Goal: Task Accomplishment & Management: Manage account settings

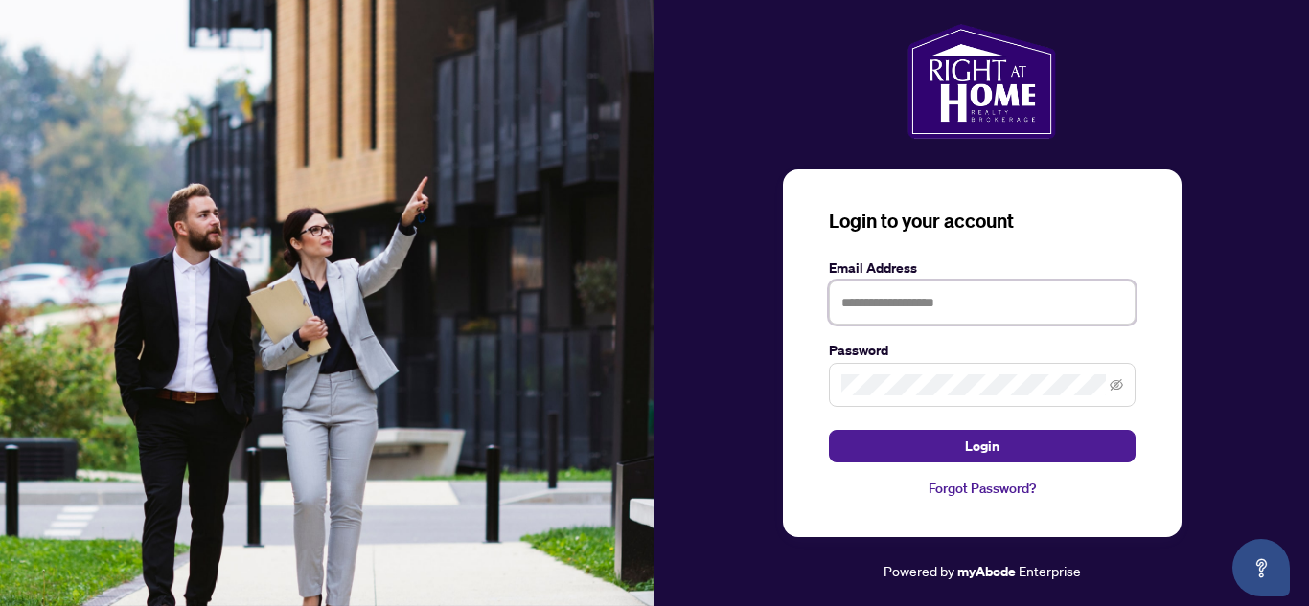
click at [877, 317] on input "text" at bounding box center [982, 303] width 307 height 44
type input "**********"
click at [922, 364] on span at bounding box center [982, 385] width 307 height 44
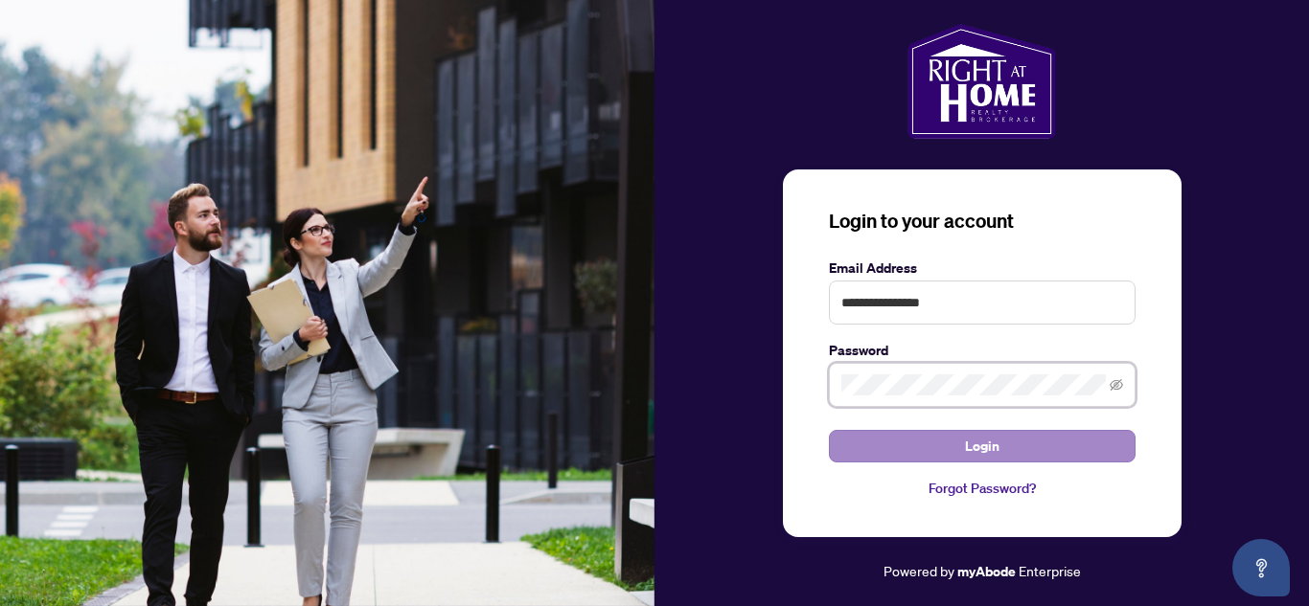
click at [829, 430] on button "Login" at bounding box center [982, 446] width 307 height 33
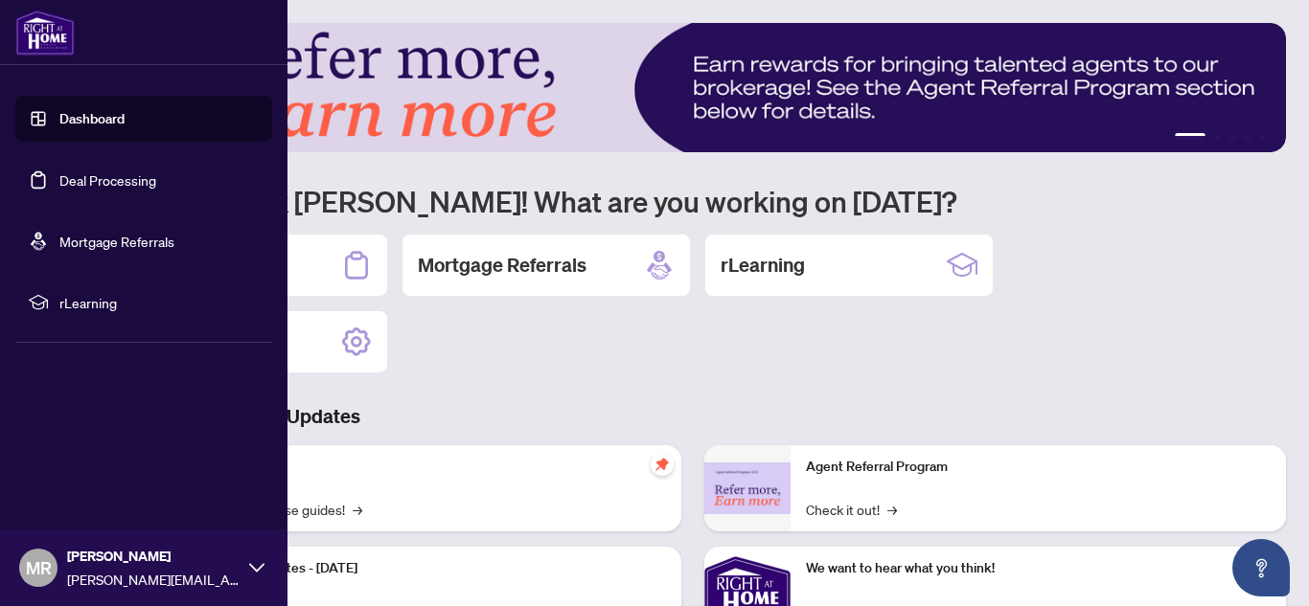
click at [125, 186] on link "Deal Processing" at bounding box center [107, 179] width 97 height 17
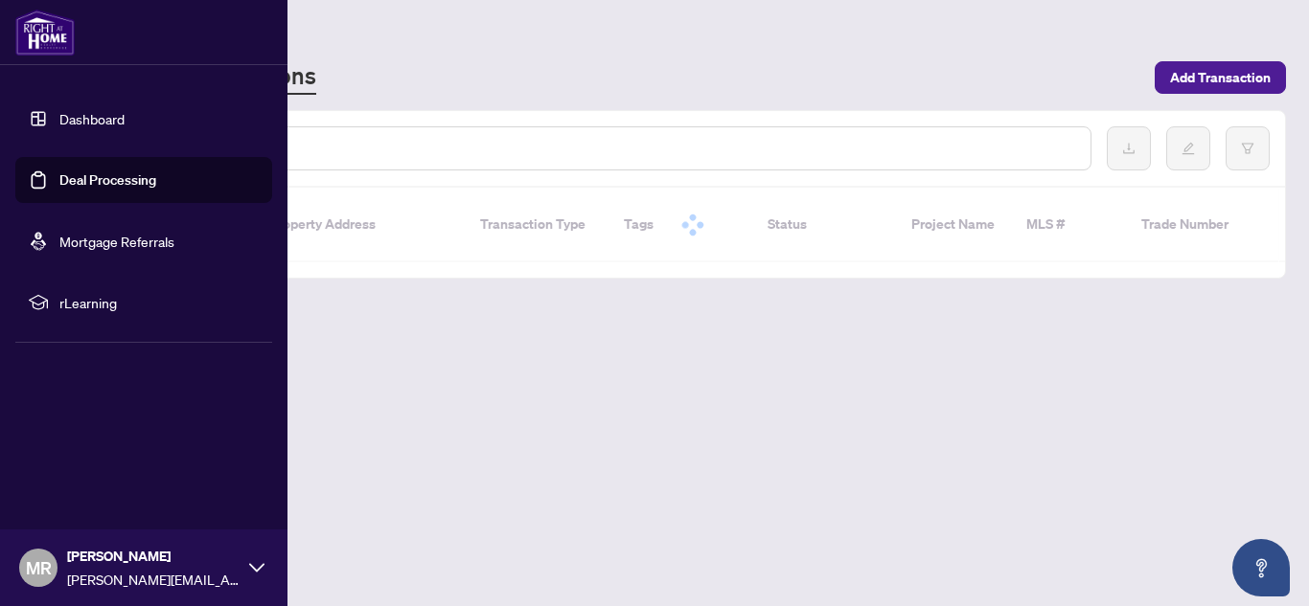
click at [125, 185] on link "Deal Processing" at bounding box center [107, 179] width 97 height 17
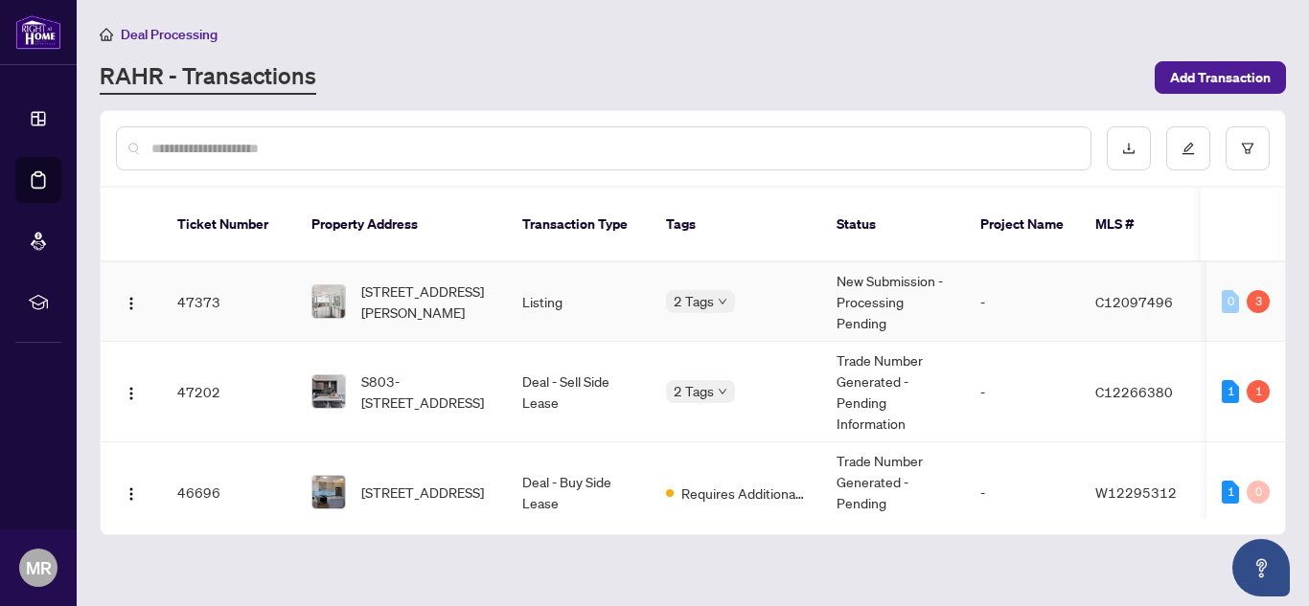
click at [724, 288] on body "Dashboard Deal Processing Mortgage Referrals rLearning [PERSON_NAME] [PERSON_NA…" at bounding box center [654, 303] width 1309 height 606
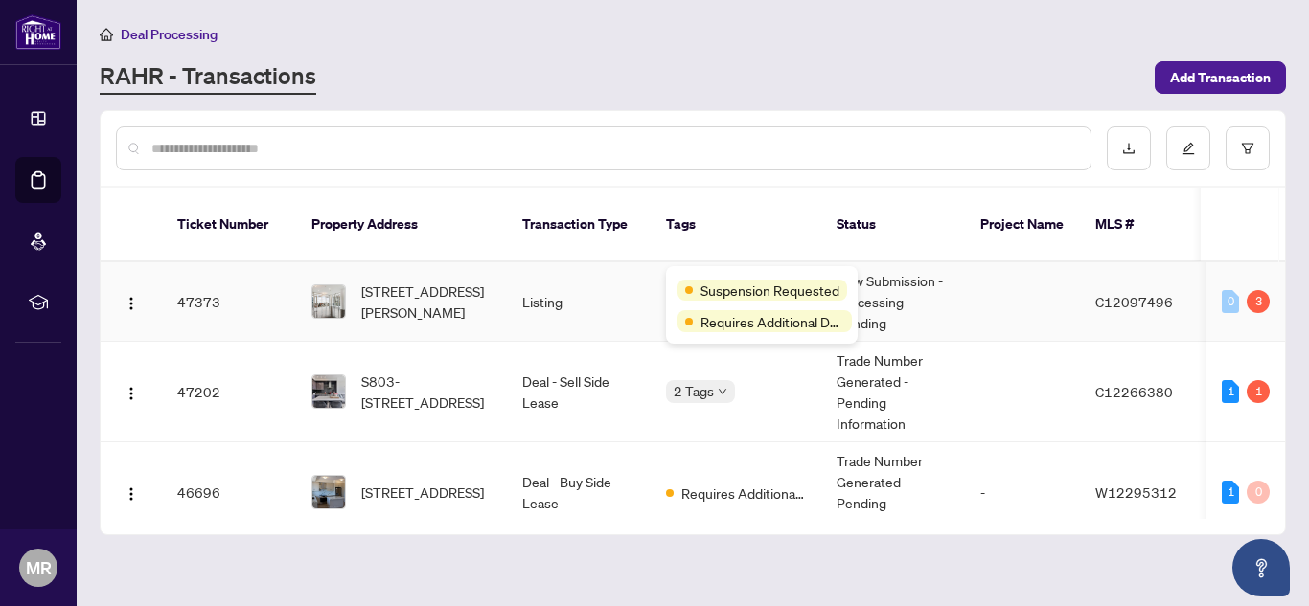
click at [717, 285] on span "Suspension Requested" at bounding box center [769, 290] width 139 height 21
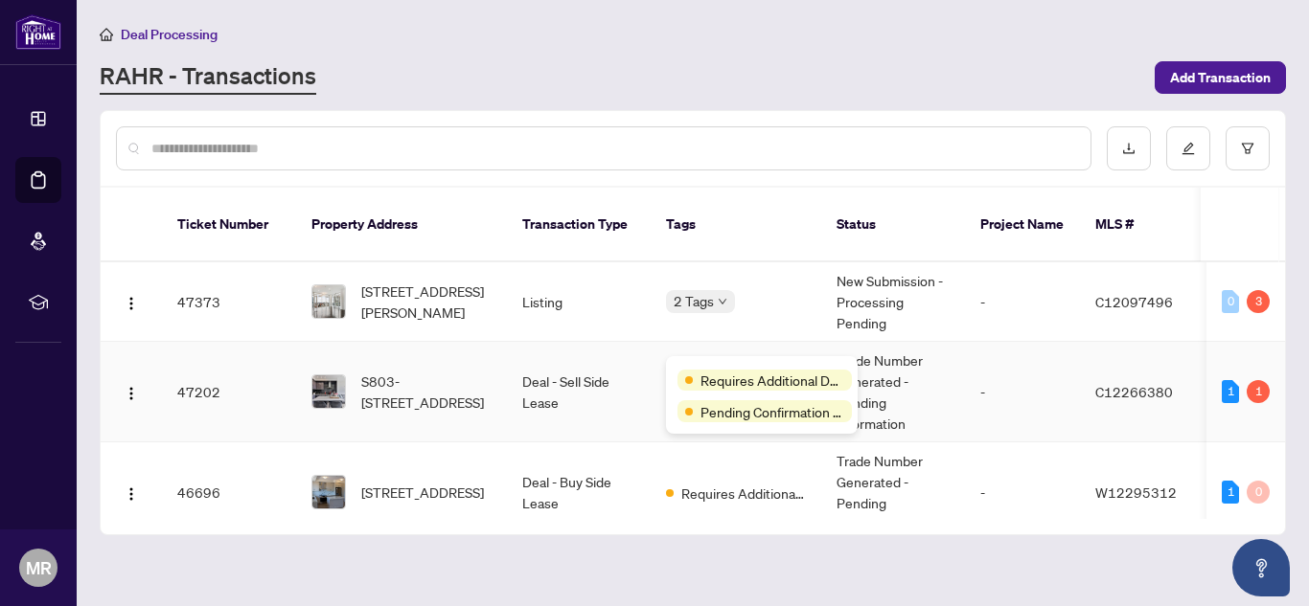
click at [712, 360] on div "Requires Additional Docs Pending Confirmation of Closing" at bounding box center [762, 395] width 192 height 78
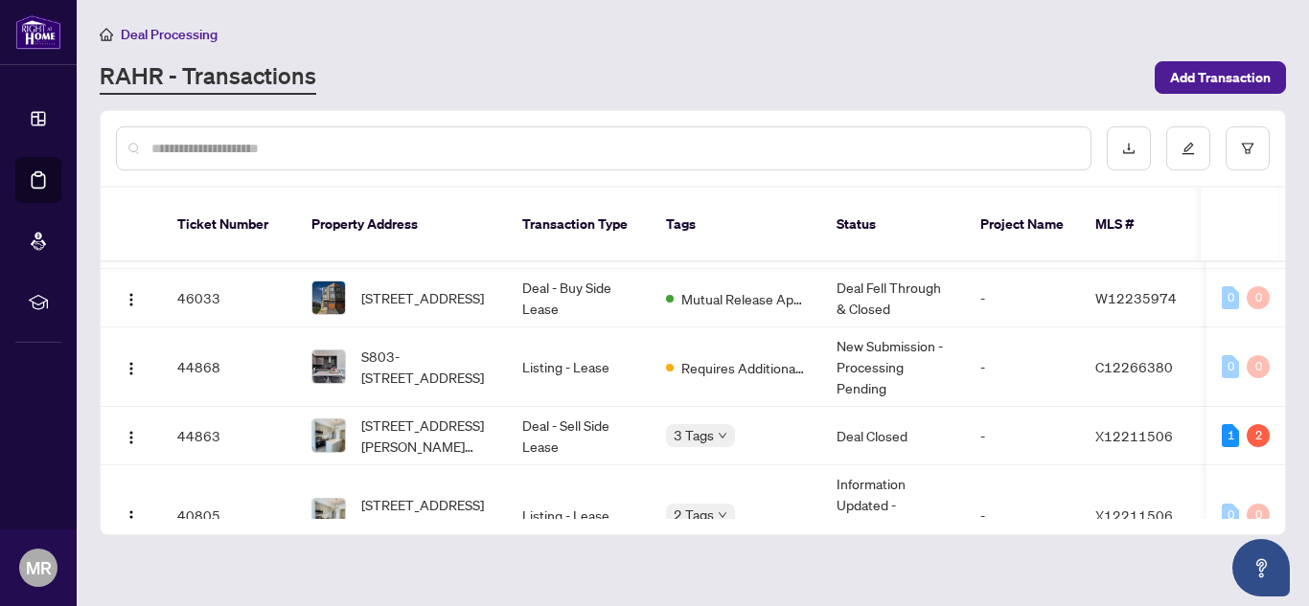
scroll to position [279, 0]
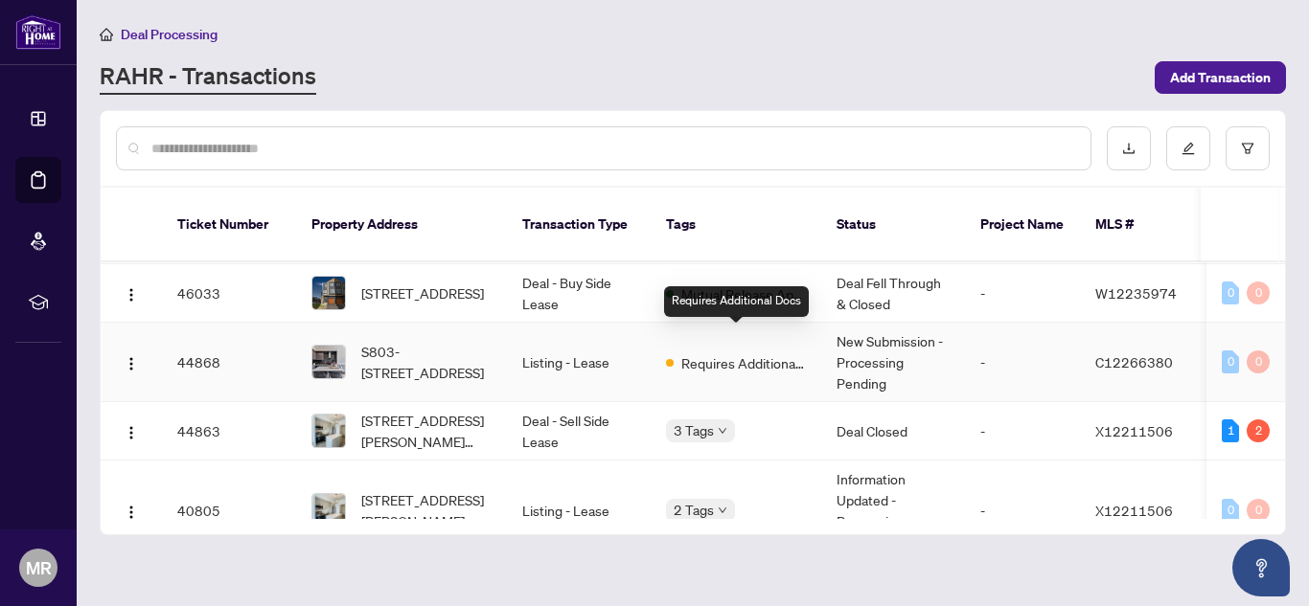
click at [779, 353] on span "Requires Additional Docs" at bounding box center [743, 363] width 125 height 21
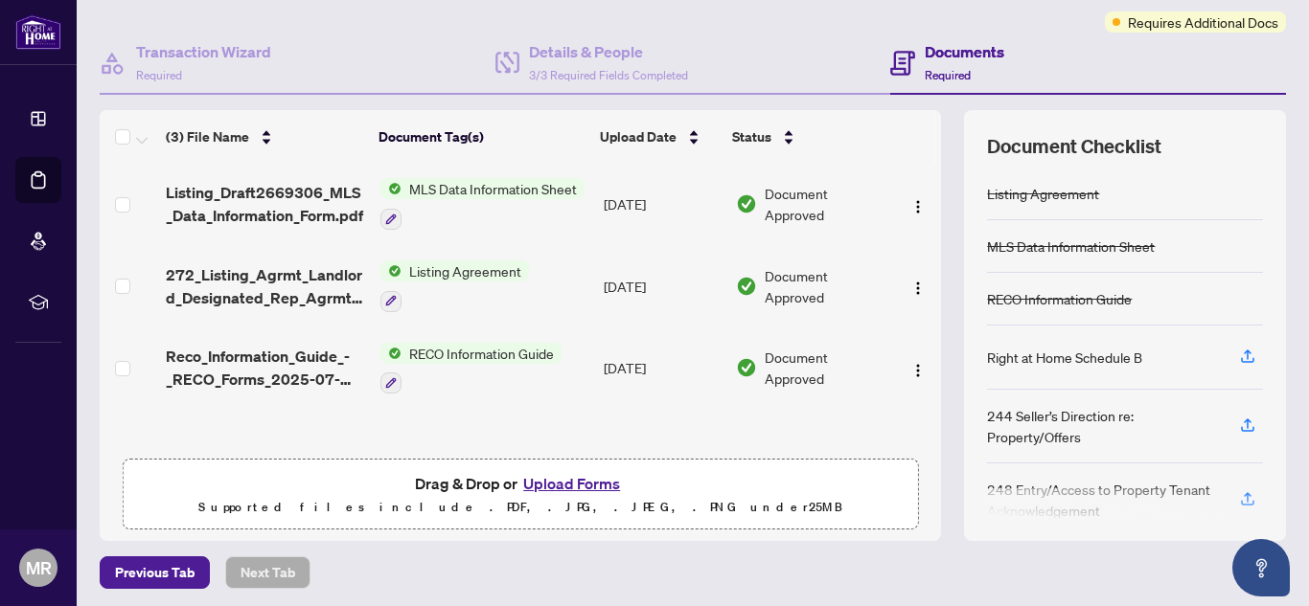
scroll to position [151, 0]
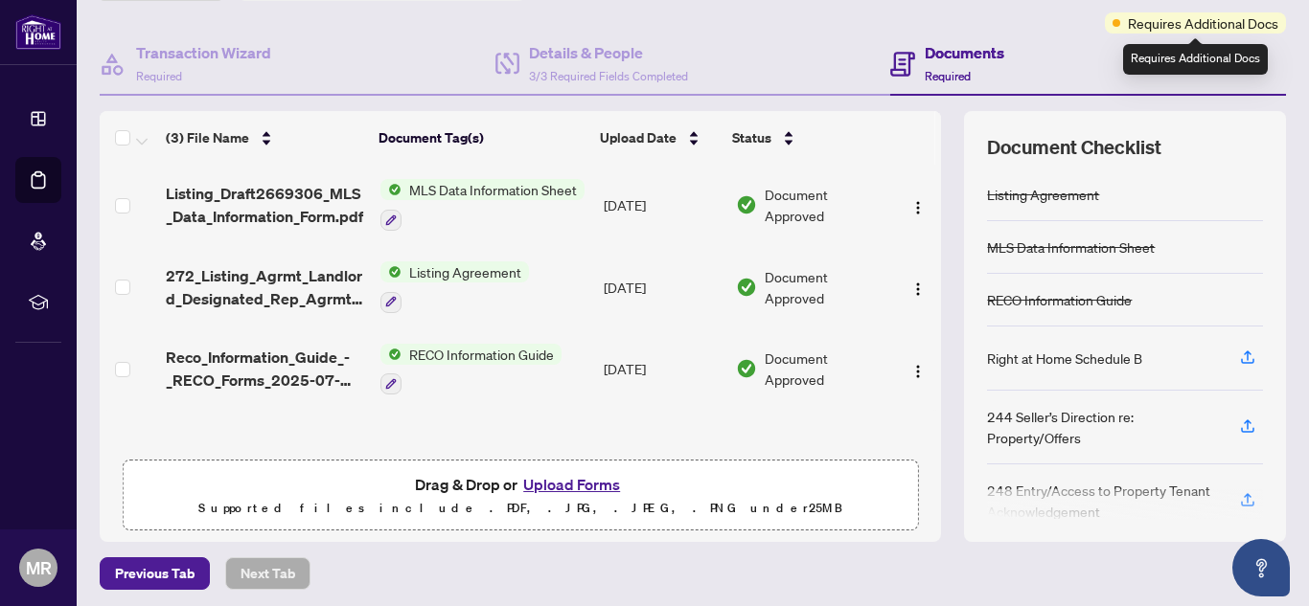
click at [1194, 17] on span "Requires Additional Docs" at bounding box center [1203, 22] width 150 height 21
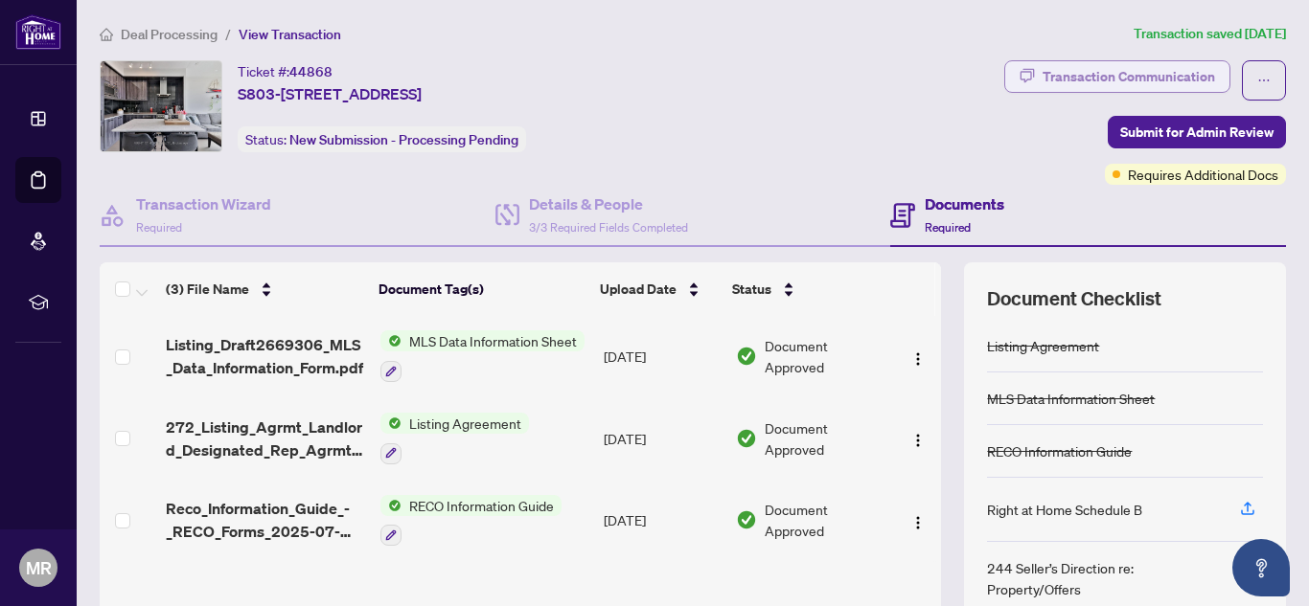
click at [1144, 79] on div "Transaction Communication" at bounding box center [1128, 76] width 172 height 31
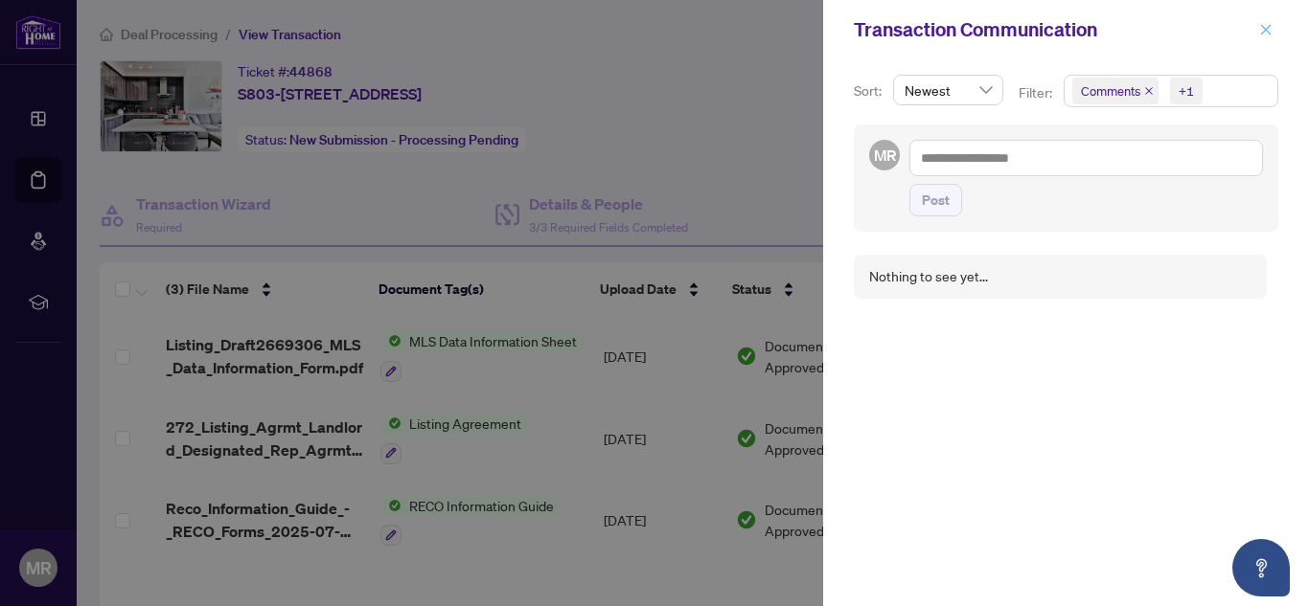
click at [1263, 31] on icon "close" at bounding box center [1265, 29] width 13 height 13
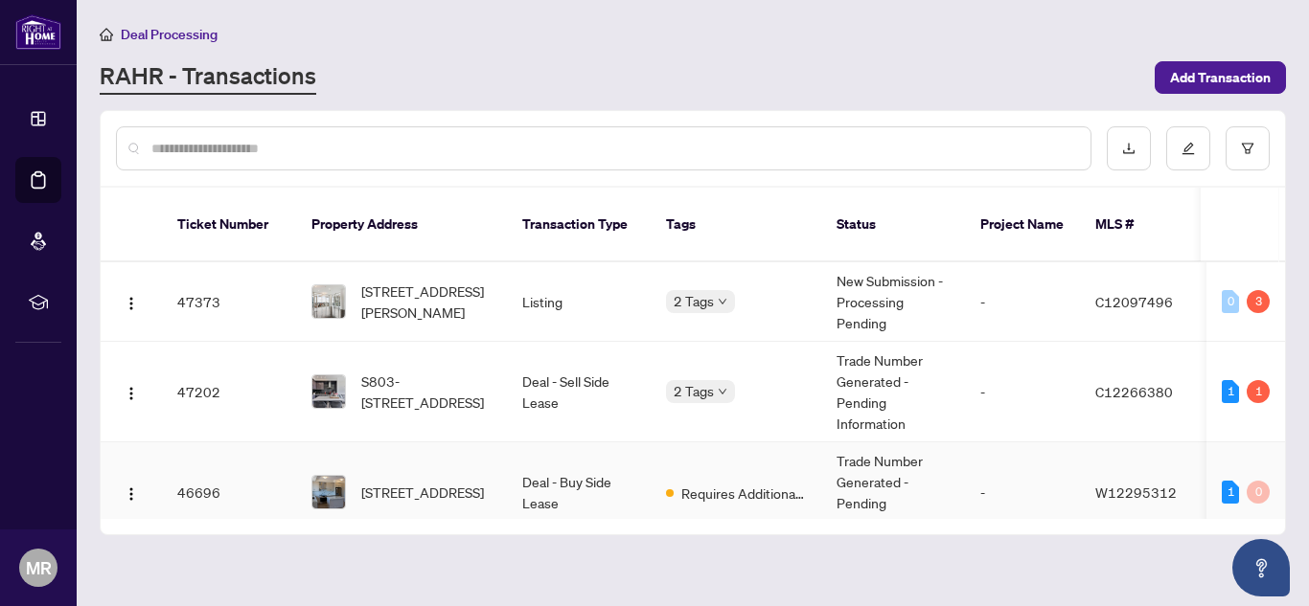
click at [845, 465] on td "Trade Number Generated - Pending Information" at bounding box center [893, 493] width 144 height 101
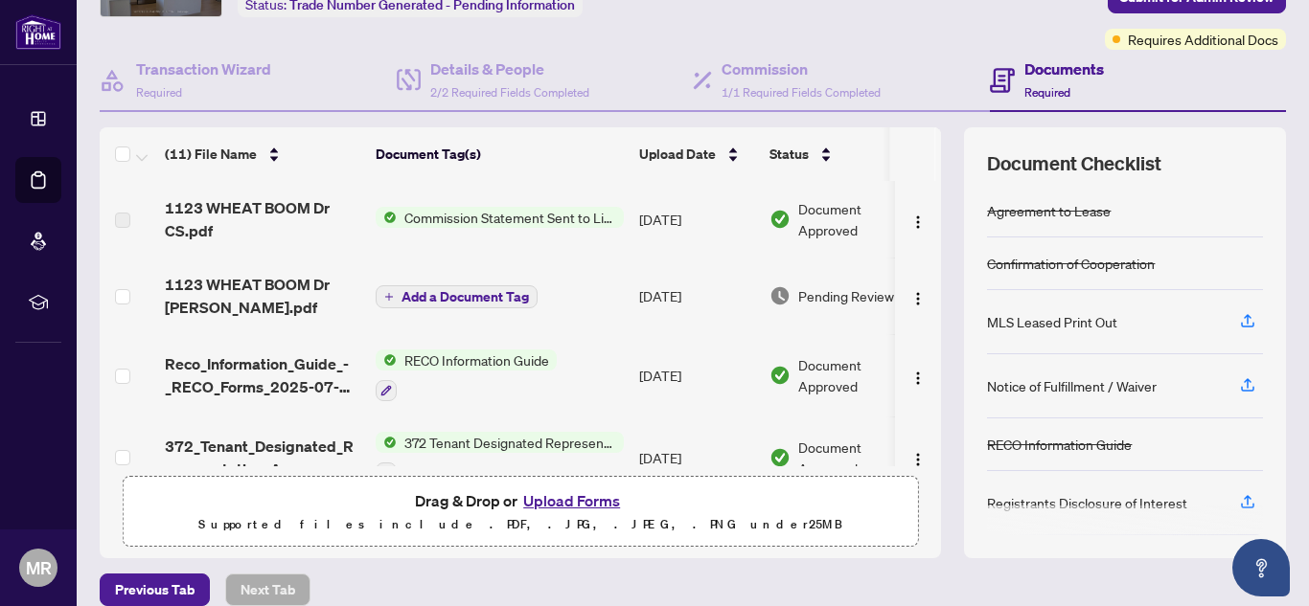
scroll to position [137, 0]
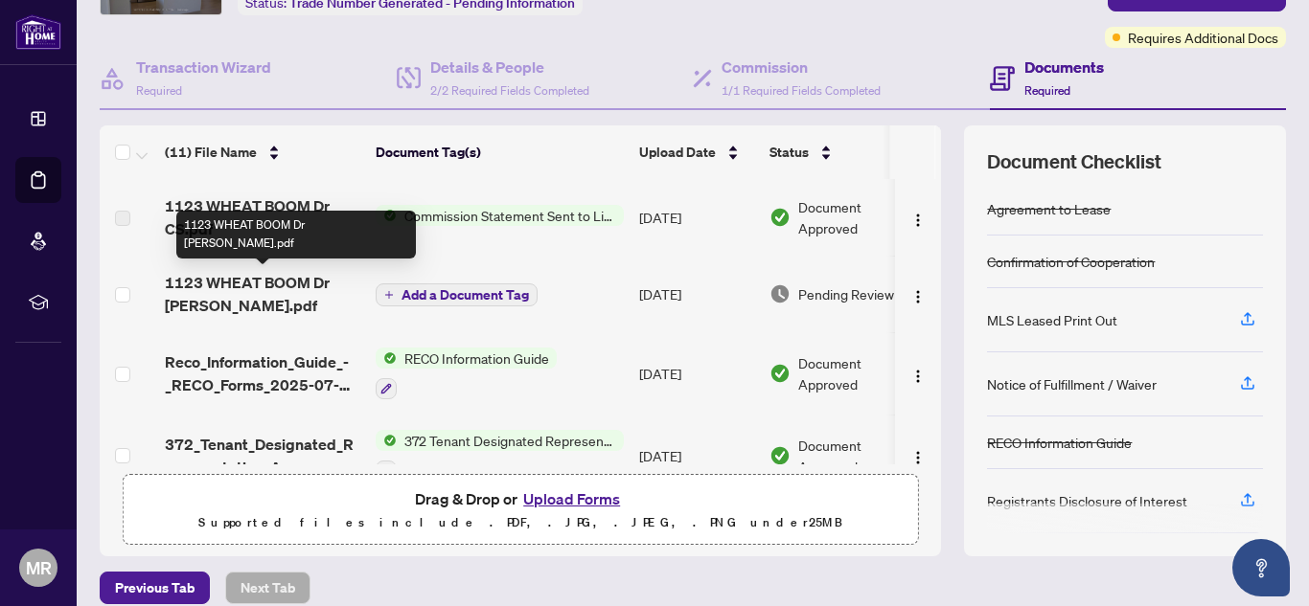
click at [235, 289] on span "1123 WHEAT BOOM Dr [PERSON_NAME].pdf" at bounding box center [262, 294] width 195 height 46
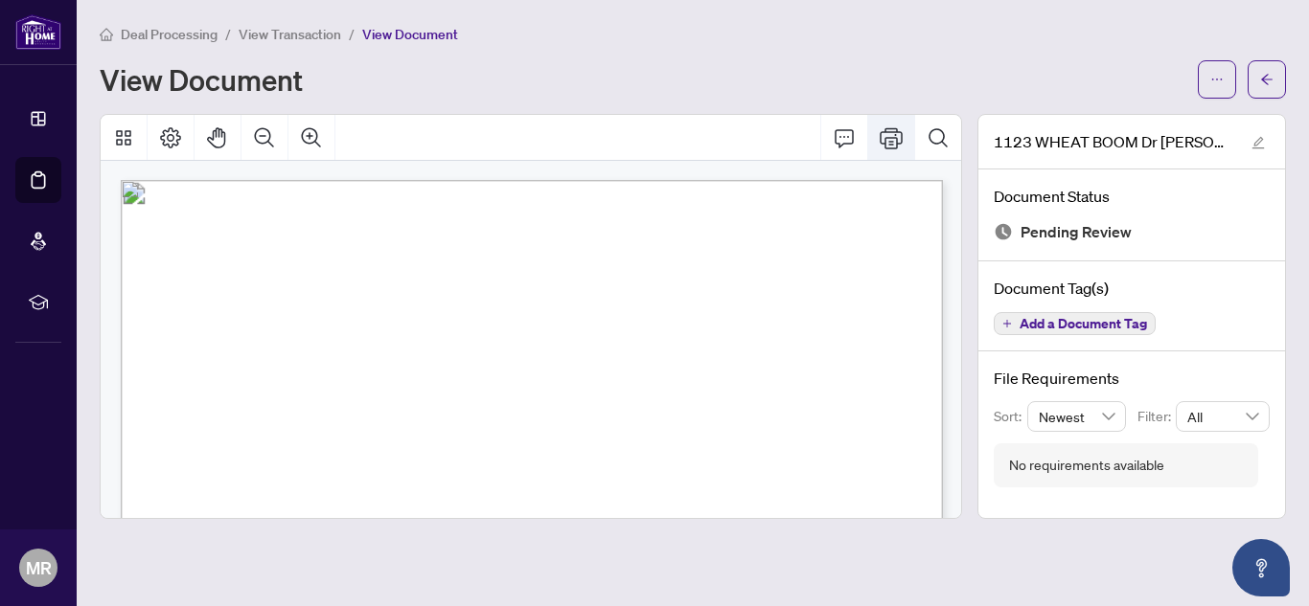
click at [903, 142] on button "Print" at bounding box center [891, 138] width 46 height 46
click at [267, 33] on span "View Transaction" at bounding box center [290, 34] width 103 height 17
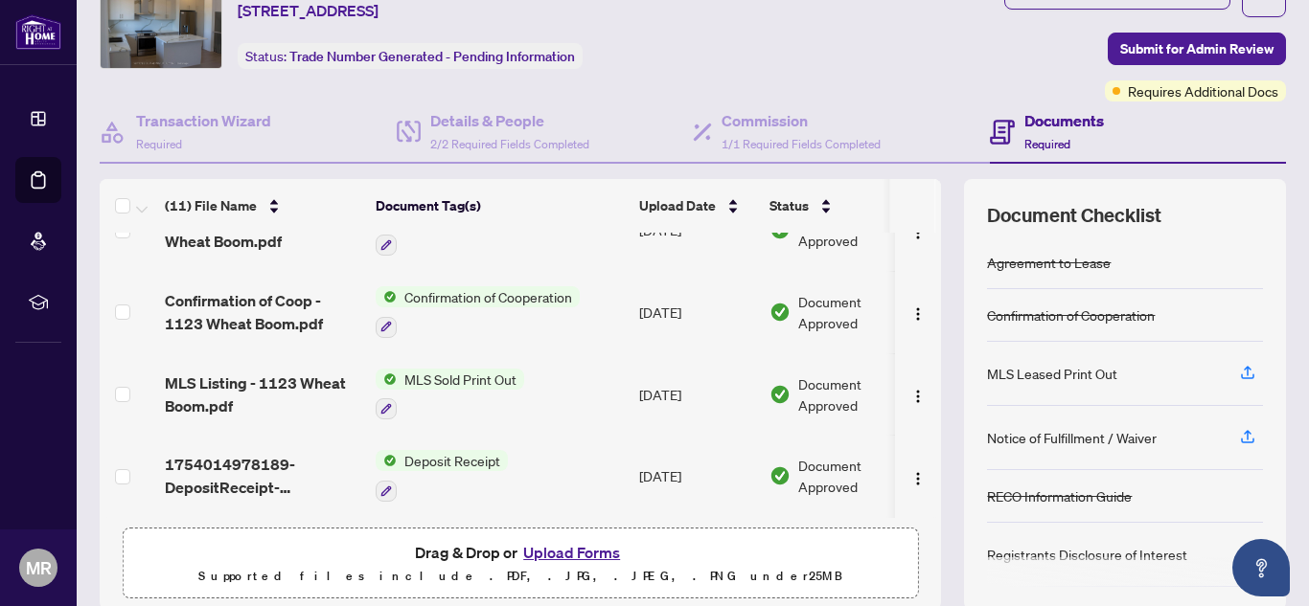
scroll to position [224, 0]
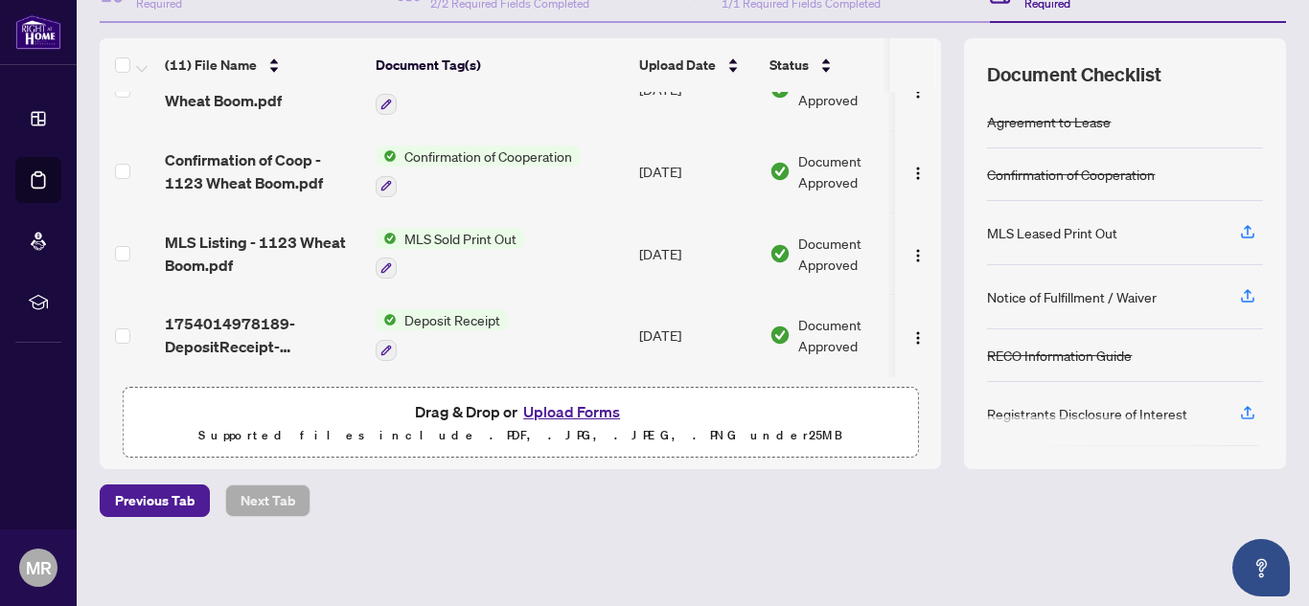
click at [595, 404] on button "Upload Forms" at bounding box center [571, 411] width 108 height 25
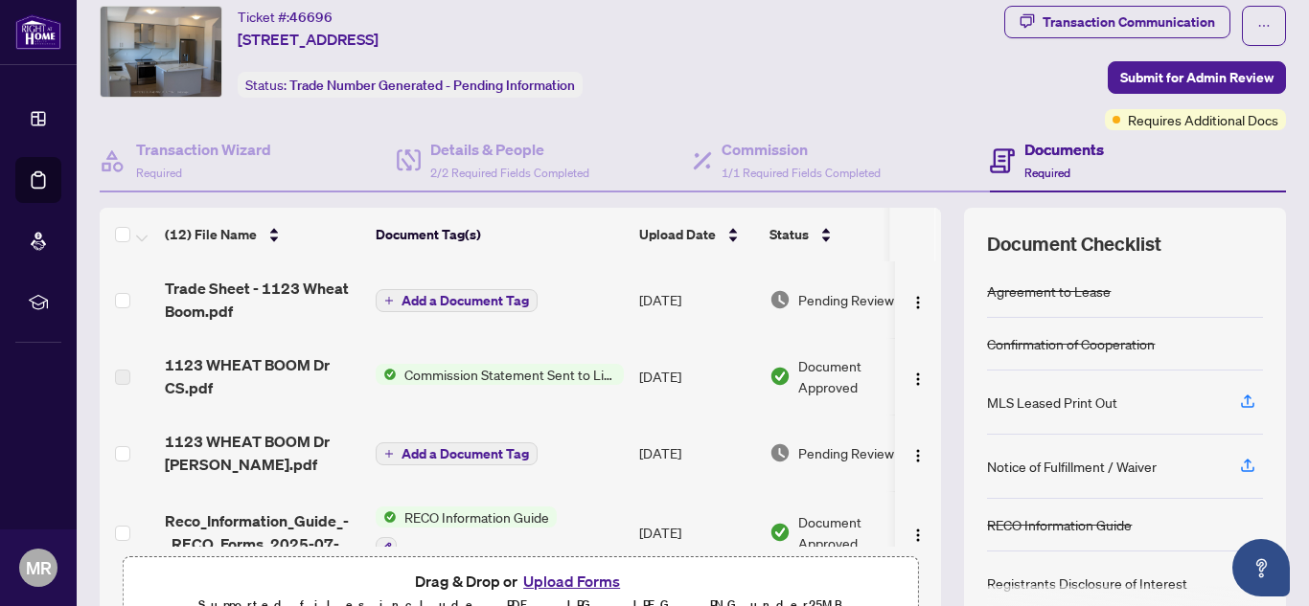
scroll to position [0, 0]
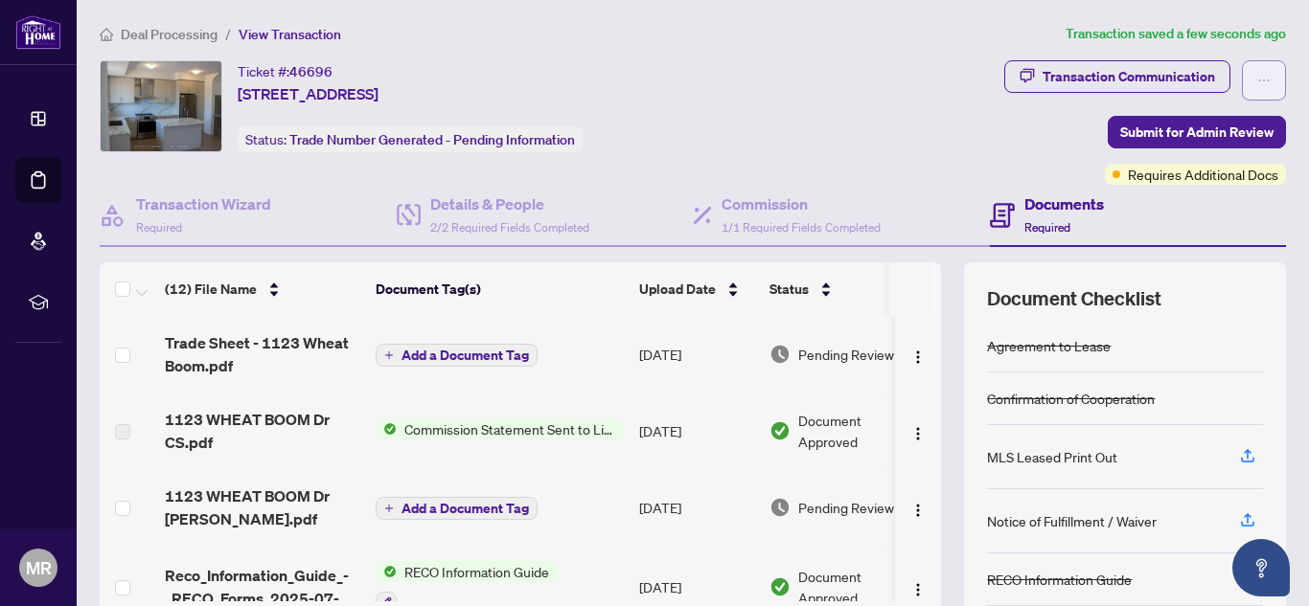
click at [1262, 80] on icon "ellipsis" at bounding box center [1263, 80] width 13 height 13
click at [1004, 164] on div "Transaction Communication Submit for Admin Review Requires Additional Docs" at bounding box center [1041, 122] width 489 height 125
click at [1122, 126] on span "Submit for Admin Review" at bounding box center [1196, 132] width 153 height 31
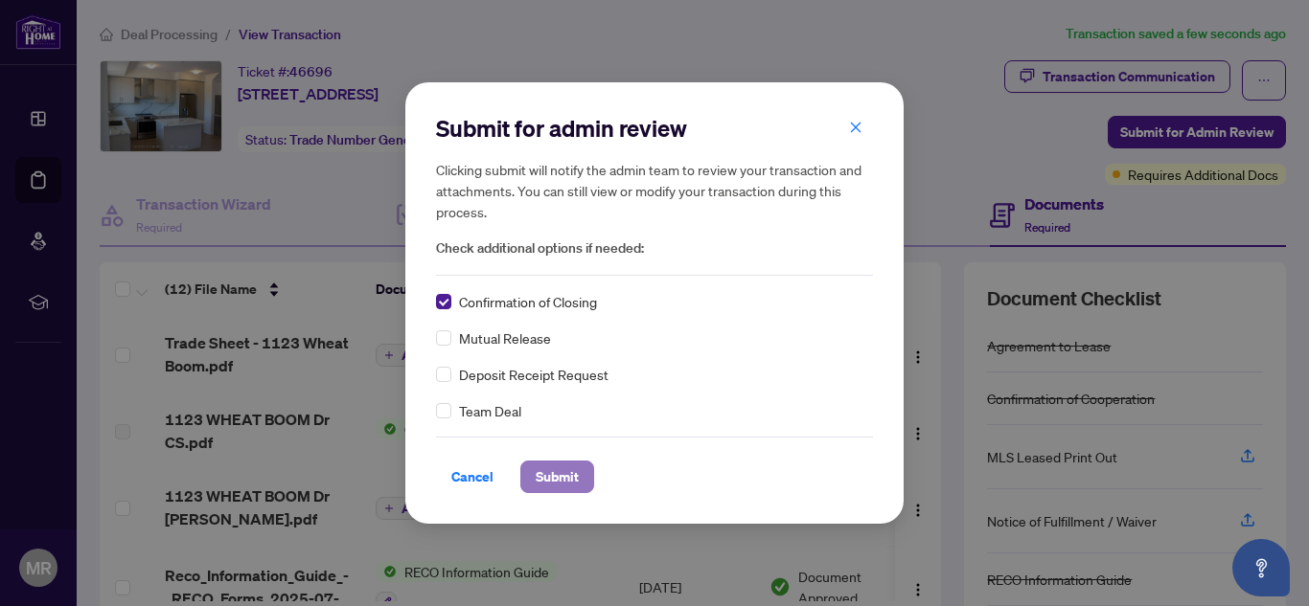
click at [536, 473] on span "Submit" at bounding box center [557, 477] width 43 height 31
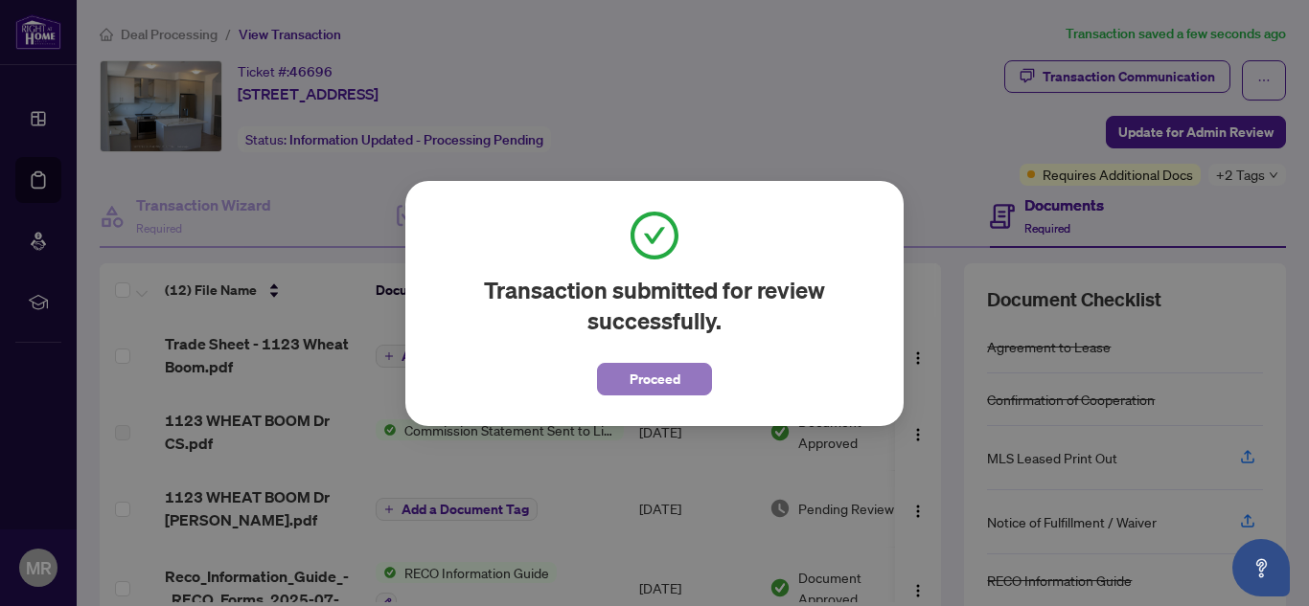
click at [667, 382] on span "Proceed" at bounding box center [654, 379] width 51 height 31
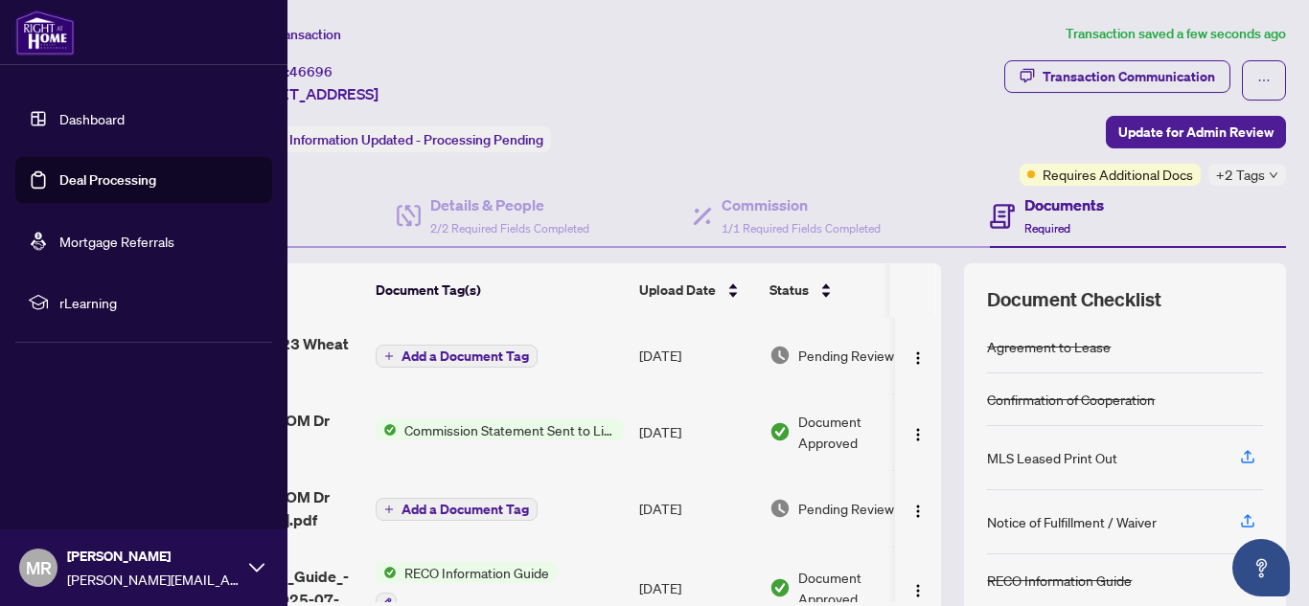
click at [59, 186] on link "Deal Processing" at bounding box center [107, 179] width 97 height 17
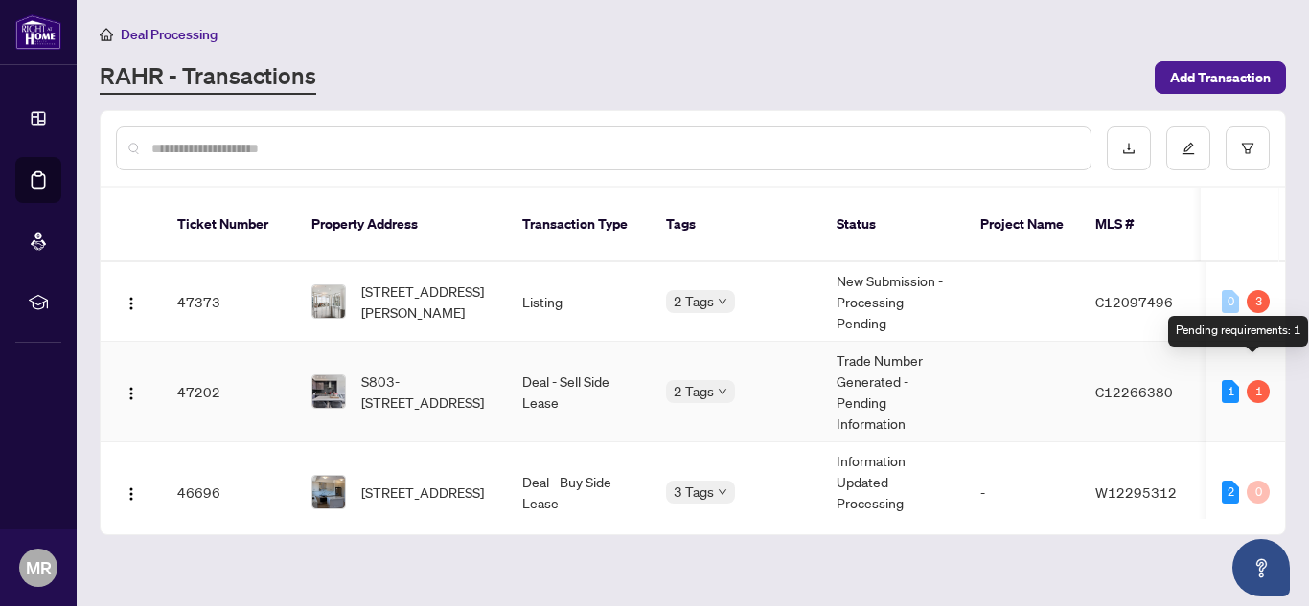
click at [1256, 380] on div "1" at bounding box center [1257, 391] width 23 height 23
click at [546, 373] on td "Deal - Sell Side Lease" at bounding box center [579, 392] width 144 height 101
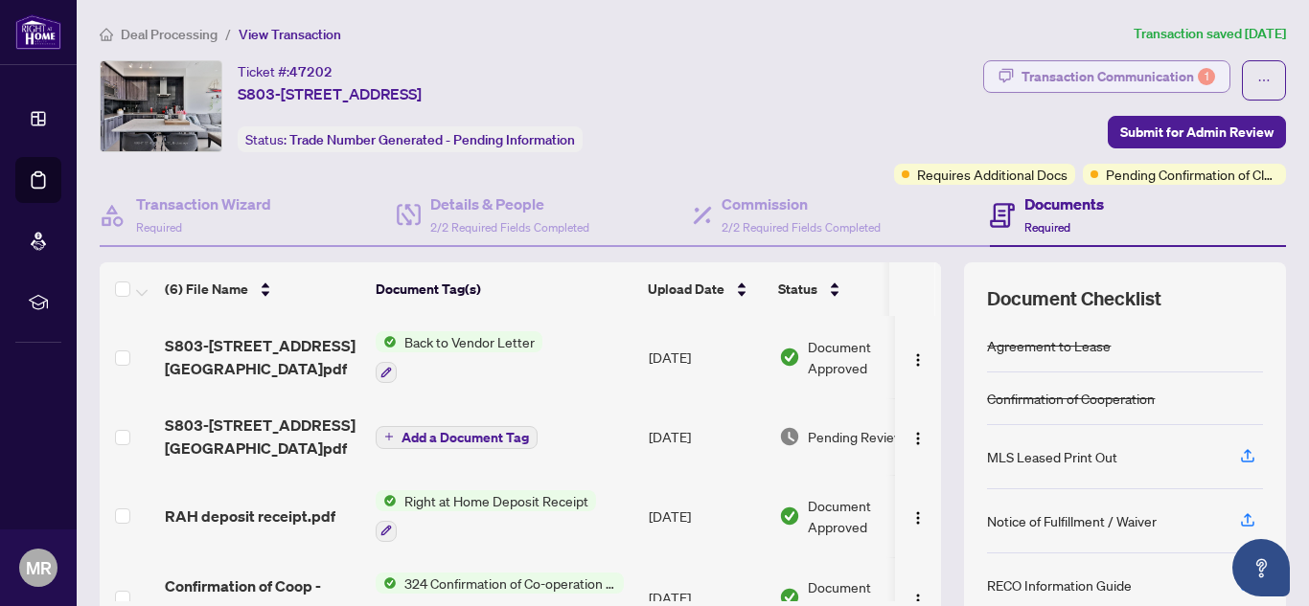
click at [1157, 80] on div "Transaction Communication 1" at bounding box center [1118, 76] width 194 height 31
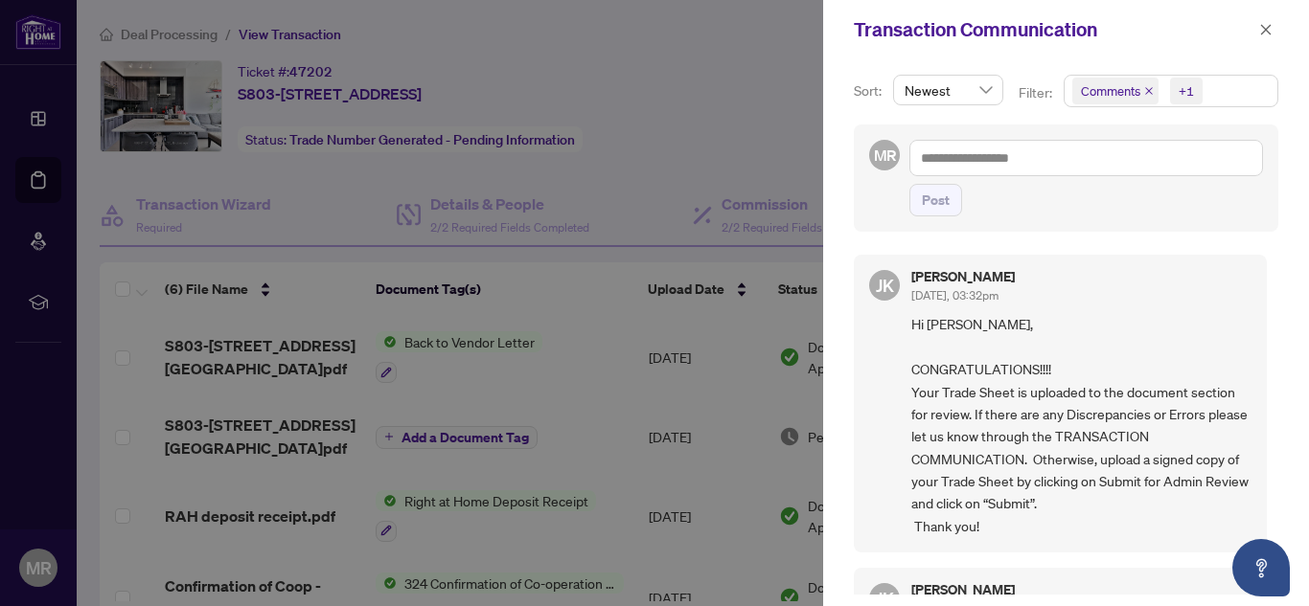
click at [586, 151] on div at bounding box center [654, 303] width 1309 height 606
click at [1274, 34] on button "button" at bounding box center [1265, 29] width 25 height 23
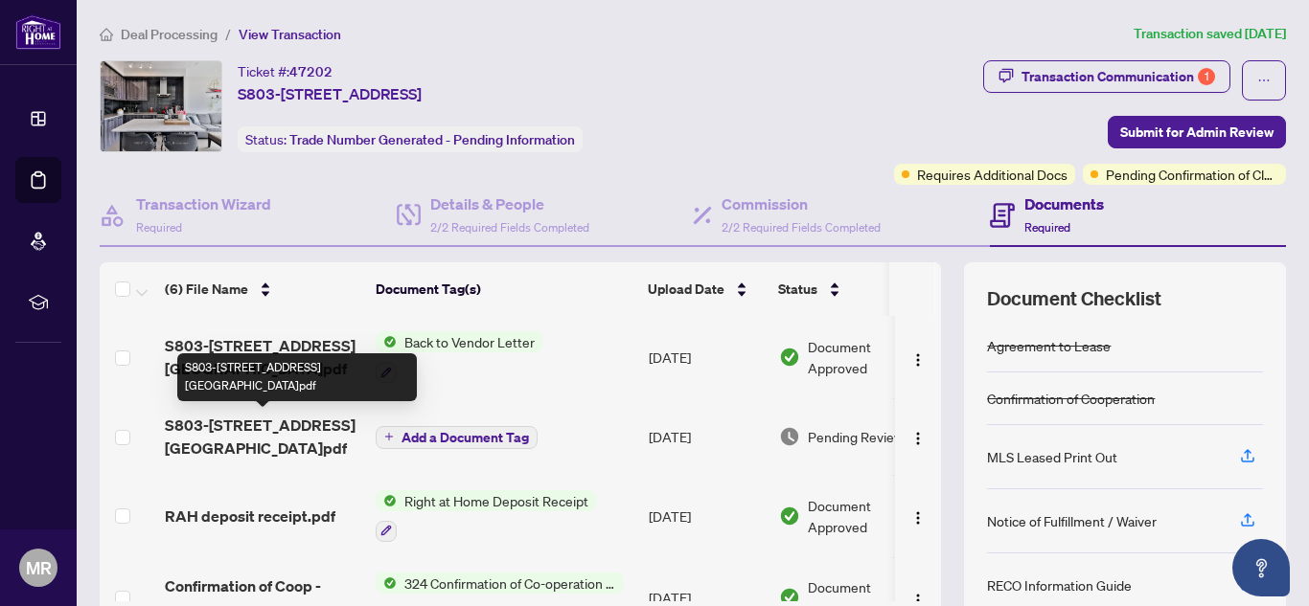
click at [280, 429] on span "S803-[STREET_ADDRESS][GEOGRAPHIC_DATA]pdf" at bounding box center [262, 437] width 195 height 46
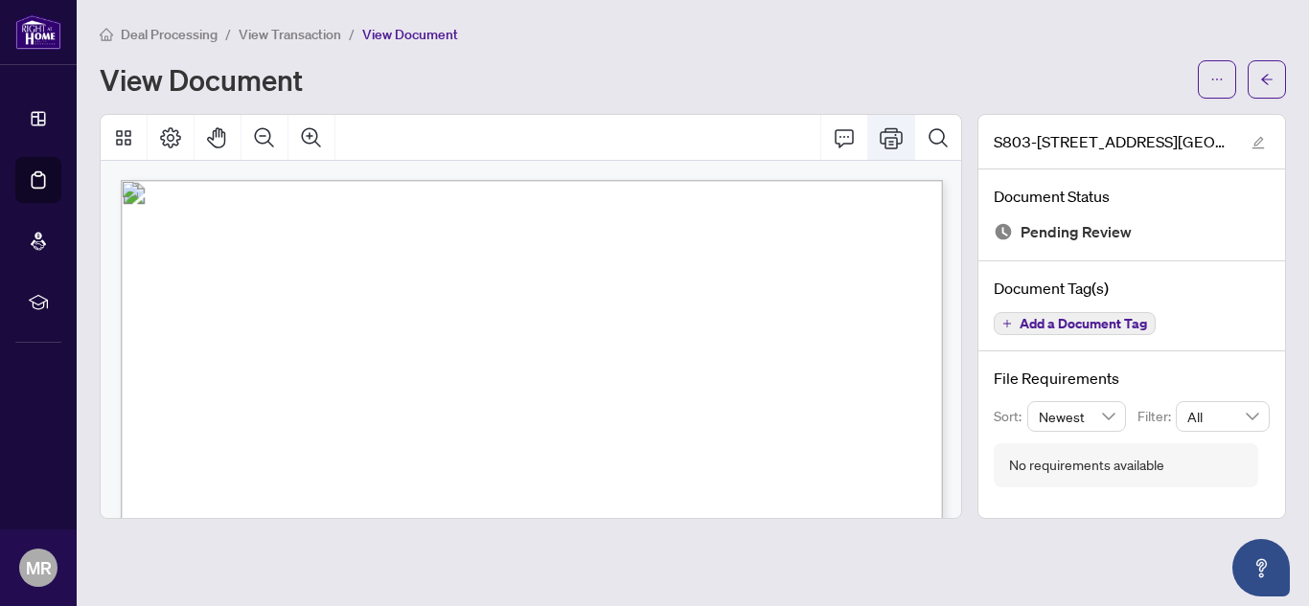
click at [886, 133] on icon "Print" at bounding box center [890, 137] width 23 height 23
click at [263, 39] on span "View Transaction" at bounding box center [290, 34] width 103 height 17
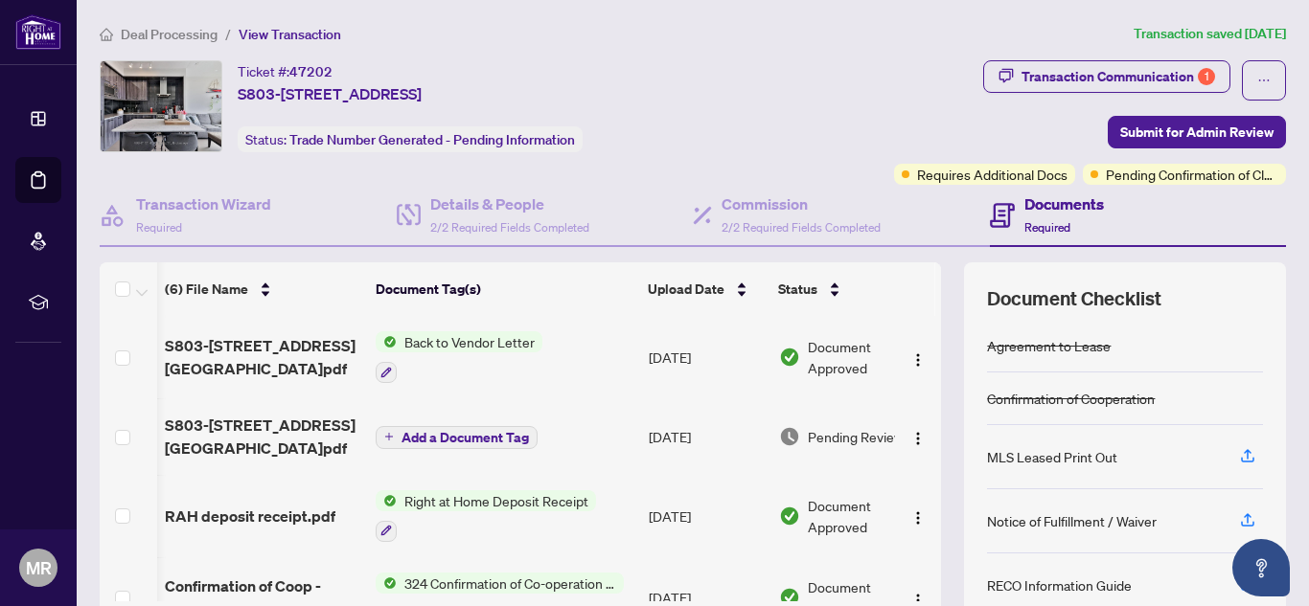
scroll to position [0, 44]
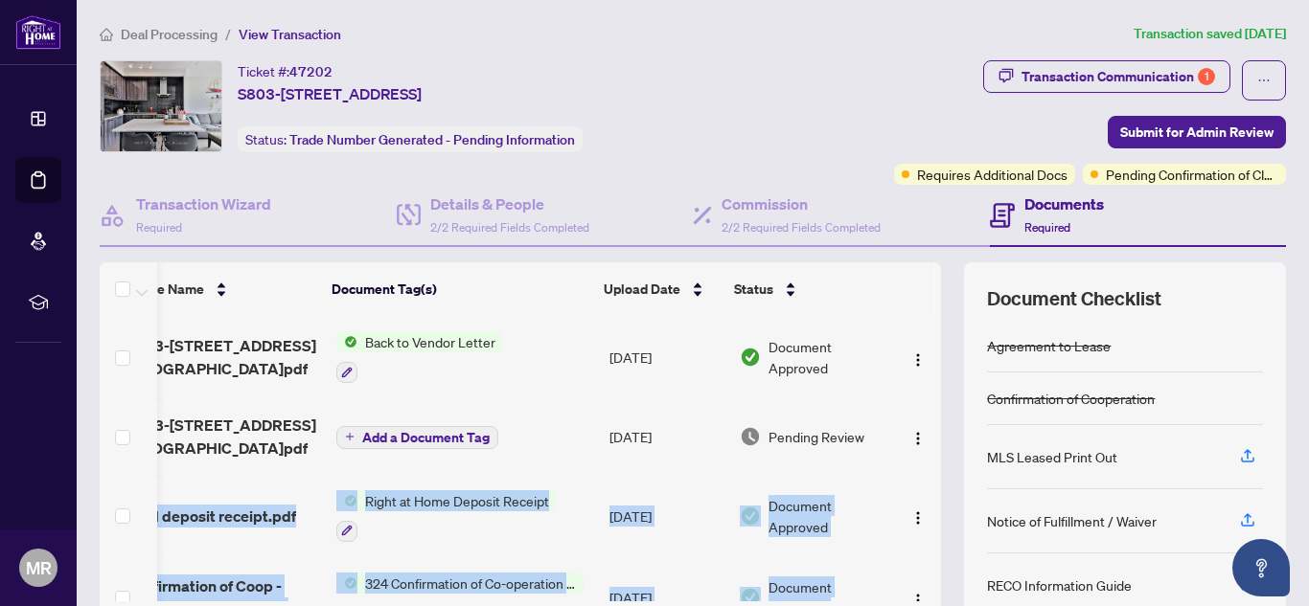
drag, startPoint x: 940, startPoint y: 423, endPoint x: 929, endPoint y: 565, distance: 142.2
click at [929, 565] on div "S803-[STREET_ADDRESS] BTV.pdf Back to Vendor Letter [DATE] Document Approved S8…" at bounding box center [520, 458] width 841 height 285
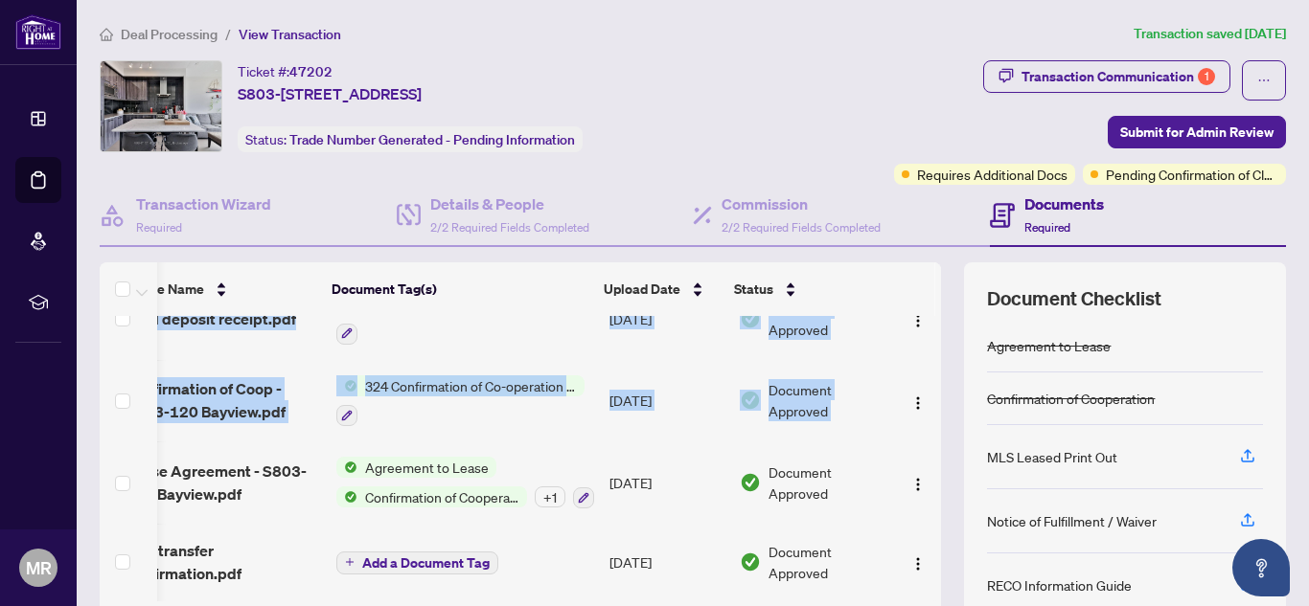
scroll to position [224, 0]
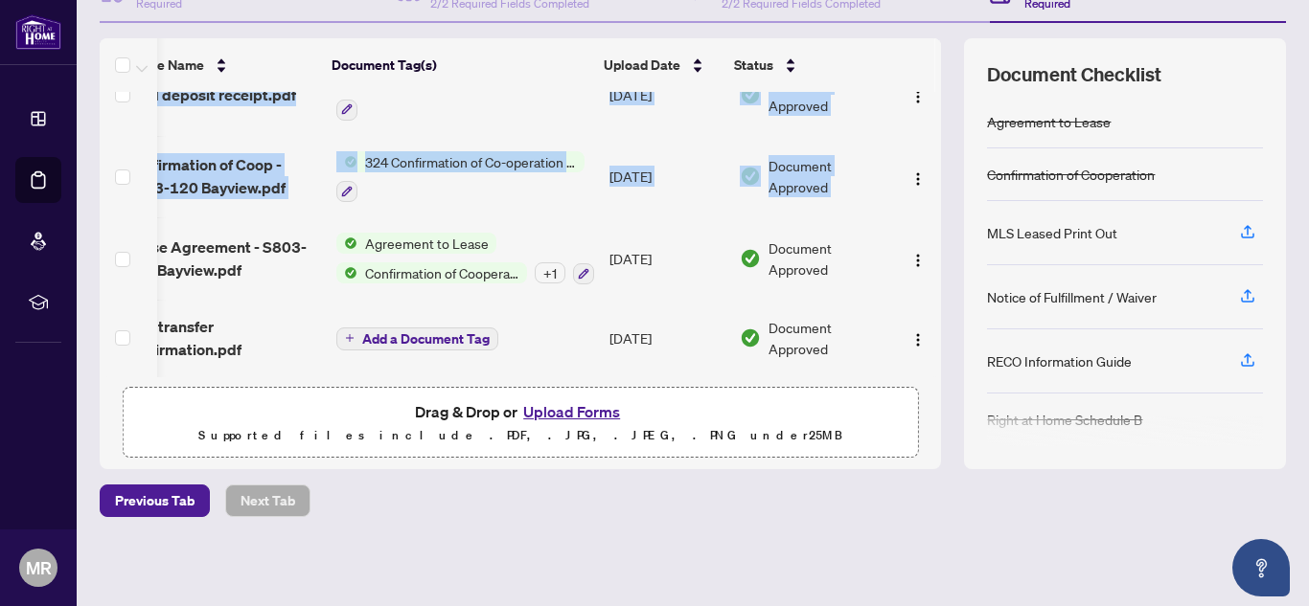
click at [573, 409] on button "Upload Forms" at bounding box center [571, 411] width 108 height 25
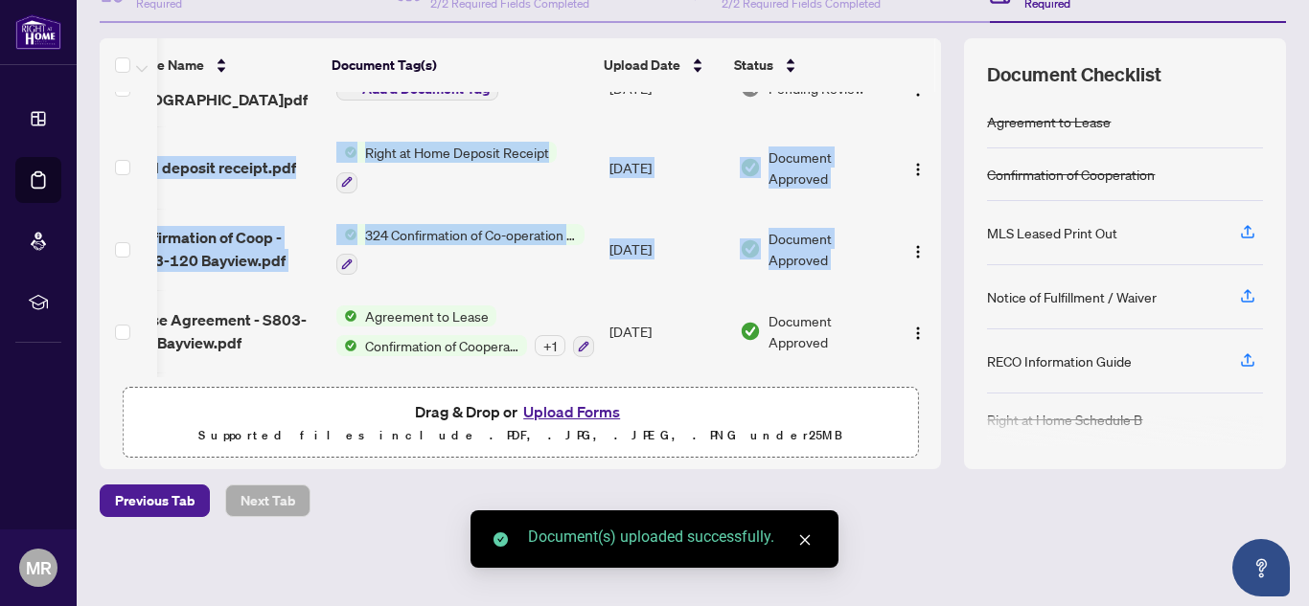
scroll to position [0, 0]
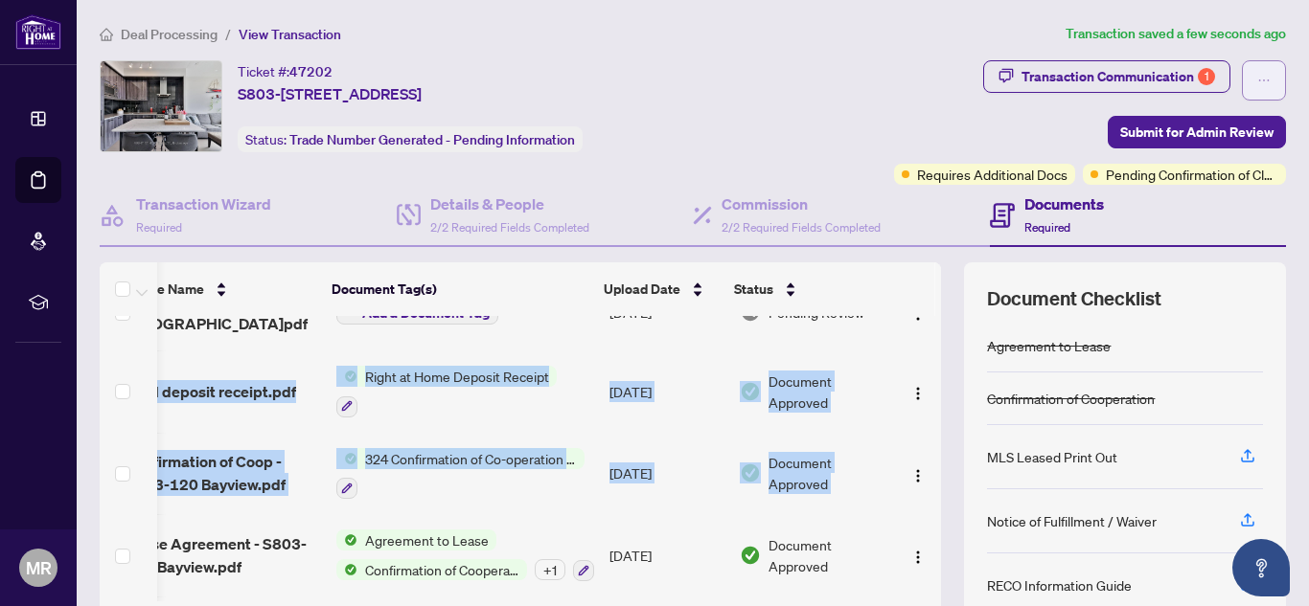
click at [1246, 75] on button "button" at bounding box center [1264, 80] width 44 height 40
click at [1159, 83] on div "Transaction Communication 1" at bounding box center [1118, 76] width 194 height 31
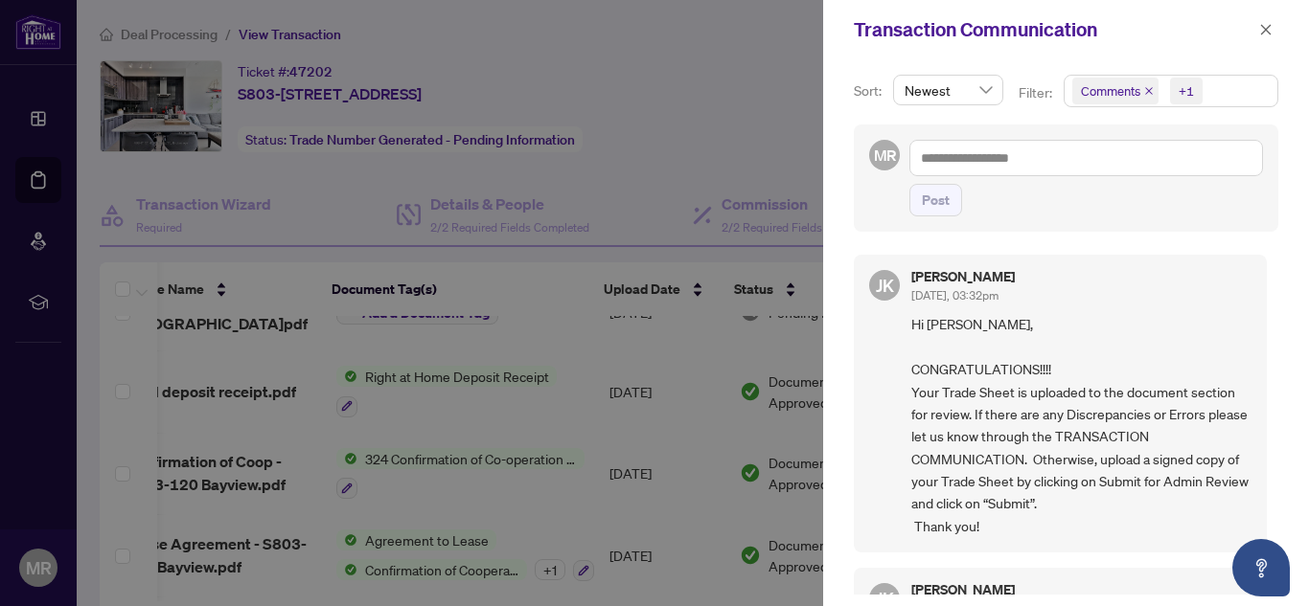
click at [734, 85] on div at bounding box center [654, 303] width 1309 height 606
click at [1266, 24] on icon "close" at bounding box center [1265, 29] width 13 height 13
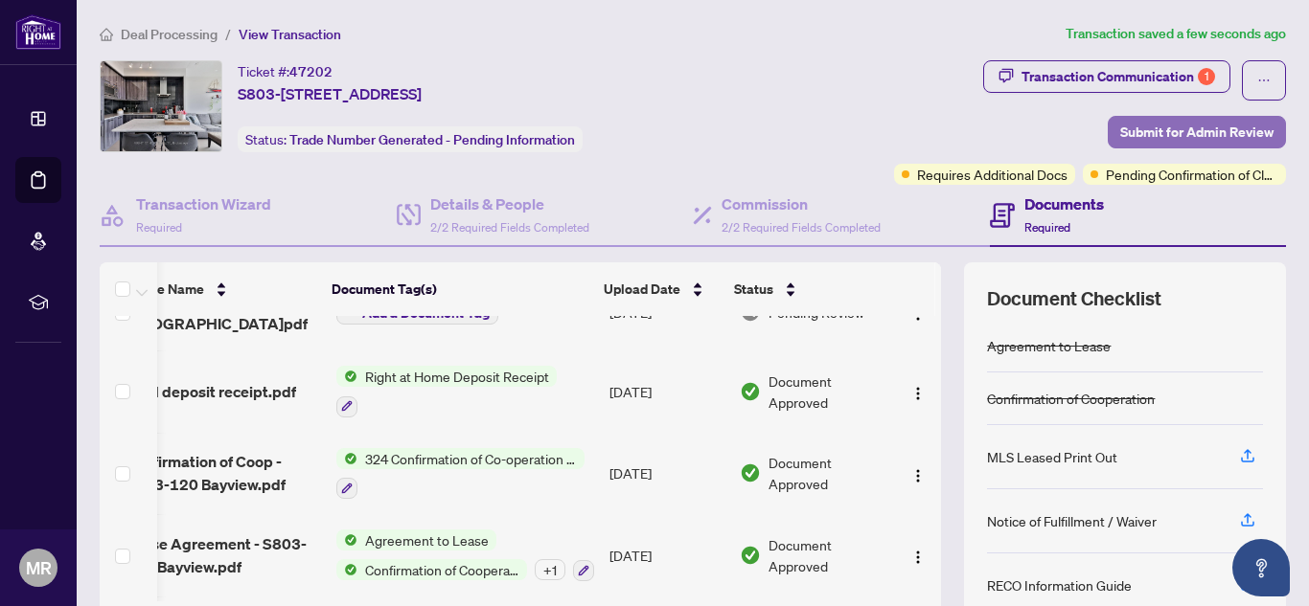
click at [1132, 134] on span "Submit for Admin Review" at bounding box center [1196, 132] width 153 height 31
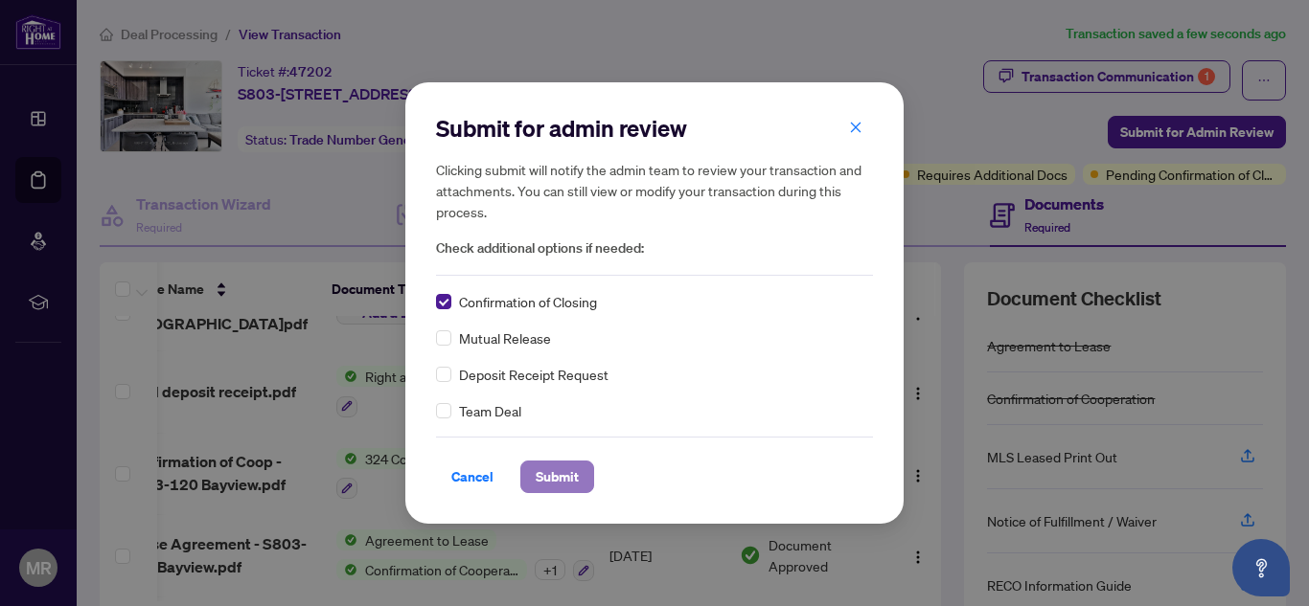
click at [551, 469] on span "Submit" at bounding box center [557, 477] width 43 height 31
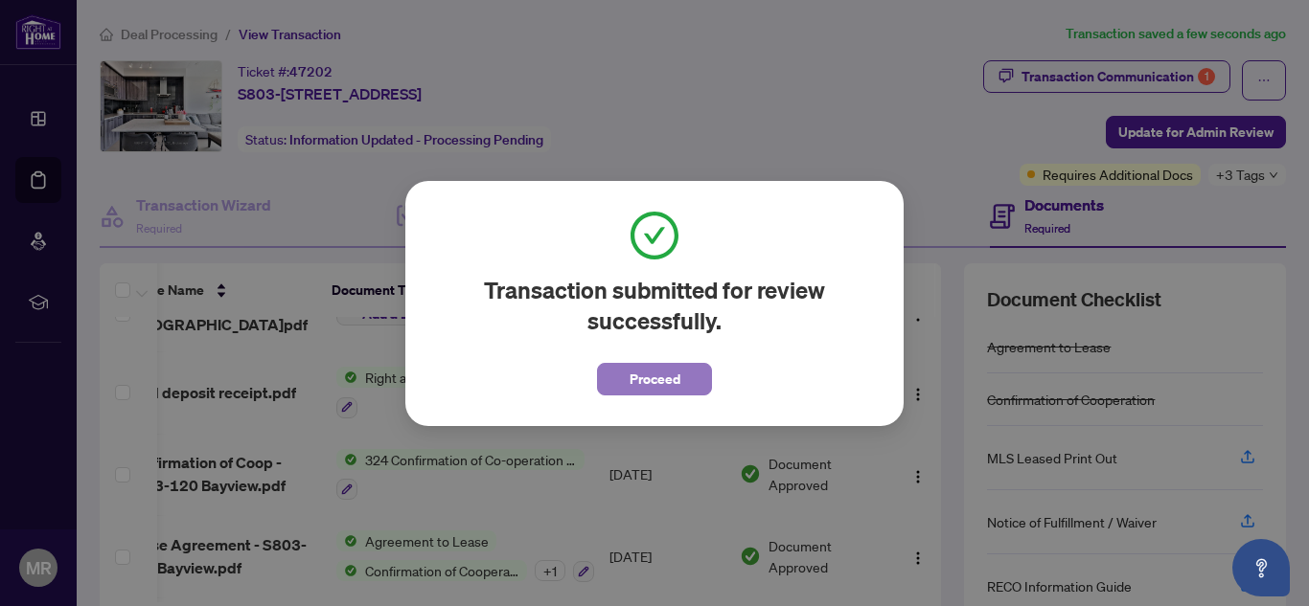
click at [630, 385] on span "Proceed" at bounding box center [654, 379] width 51 height 31
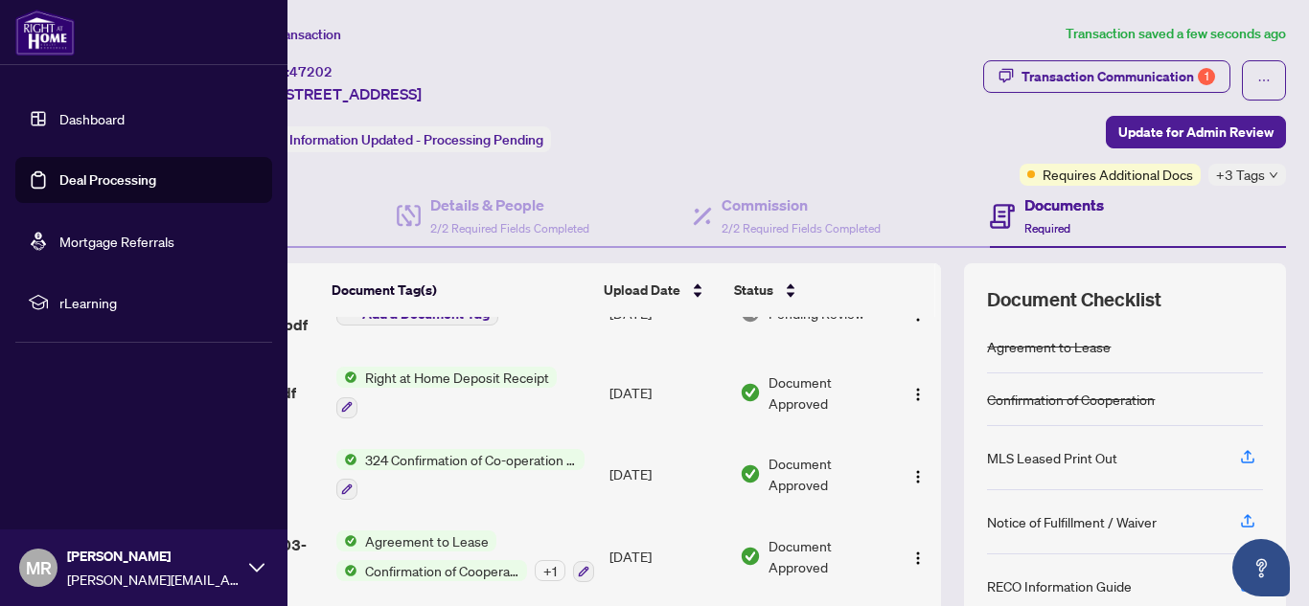
click at [59, 171] on link "Deal Processing" at bounding box center [107, 179] width 97 height 17
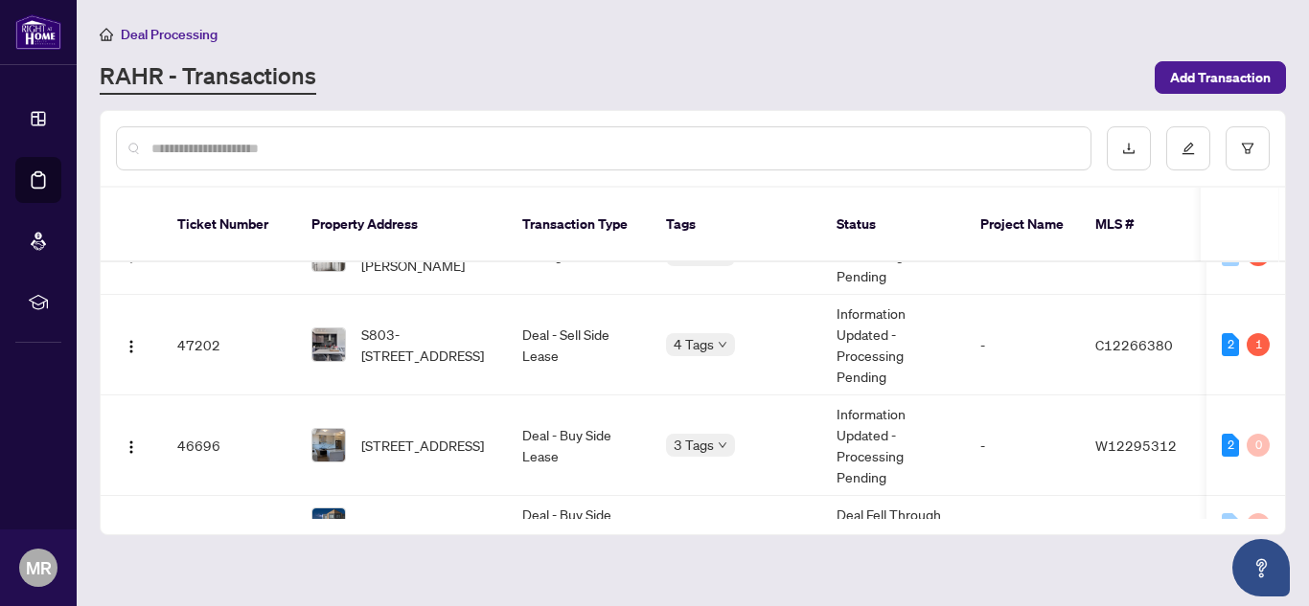
scroll to position [56, 0]
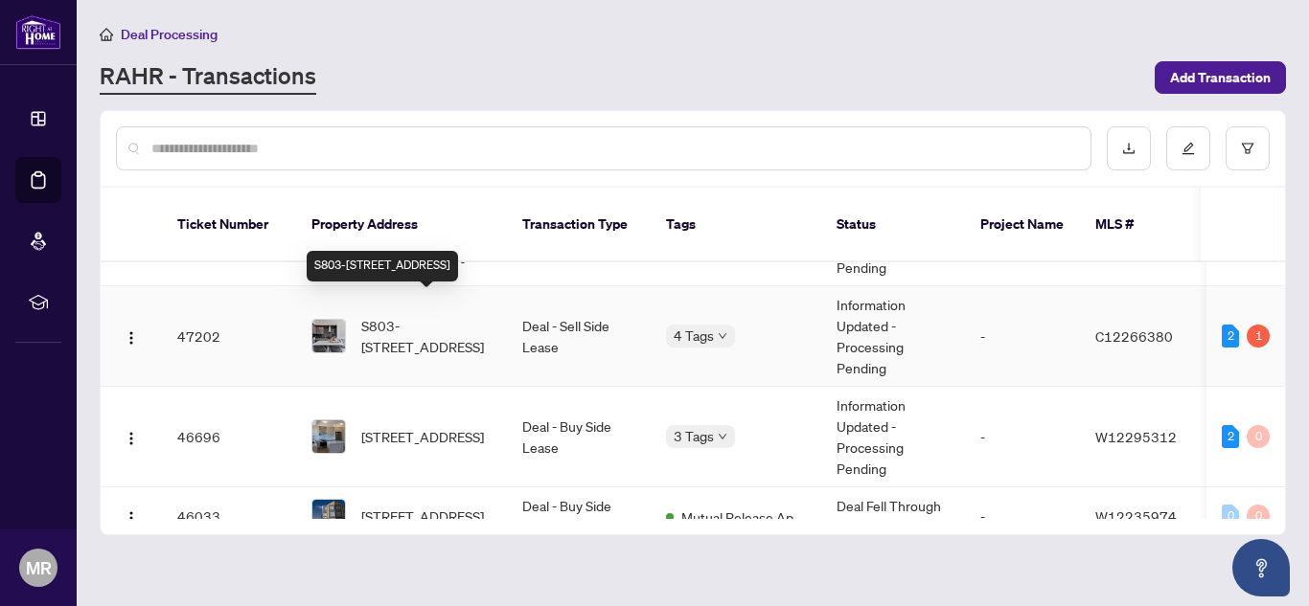
click at [463, 315] on span "S803-[STREET_ADDRESS]" at bounding box center [426, 336] width 130 height 42
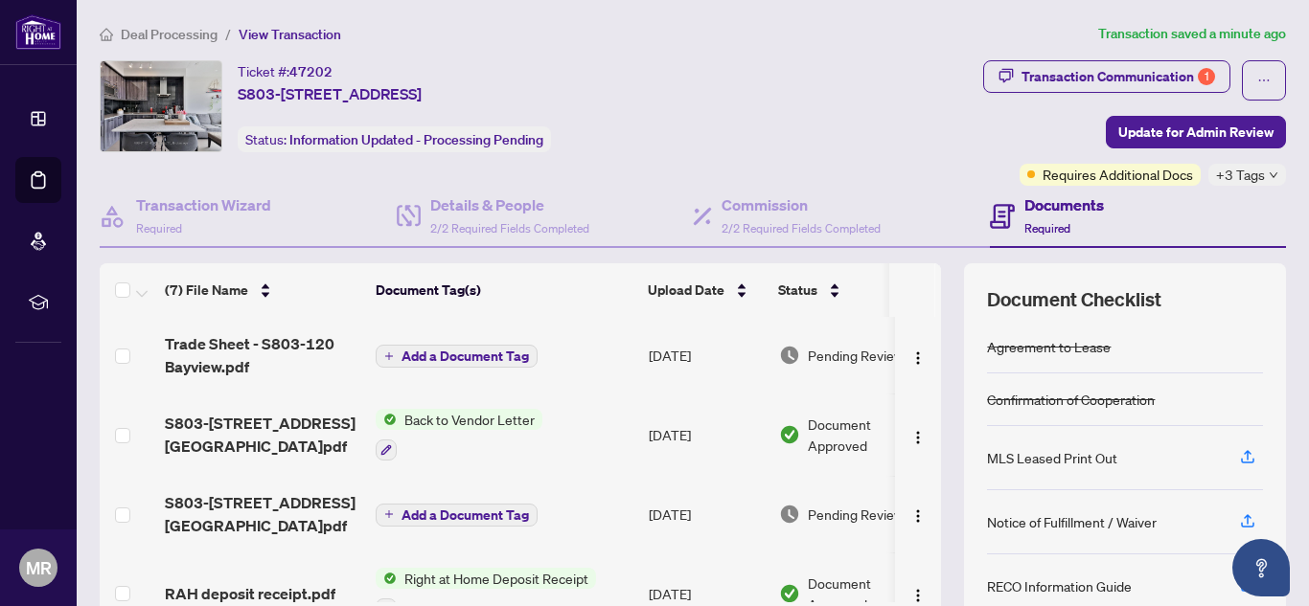
click at [1238, 181] on span "+3 Tags" at bounding box center [1240, 175] width 49 height 22
click at [1147, 68] on div "Transaction Communication 1" at bounding box center [1118, 76] width 194 height 31
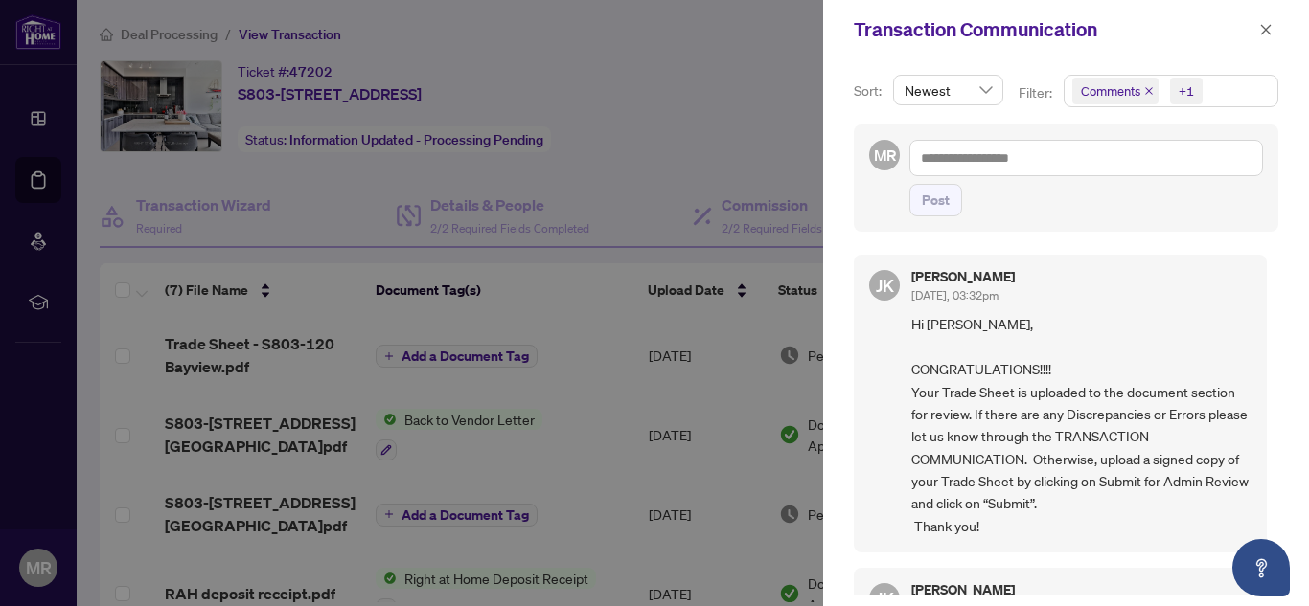
click at [722, 244] on div at bounding box center [654, 303] width 1309 height 606
click at [1271, 34] on icon "close" at bounding box center [1265, 29] width 13 height 13
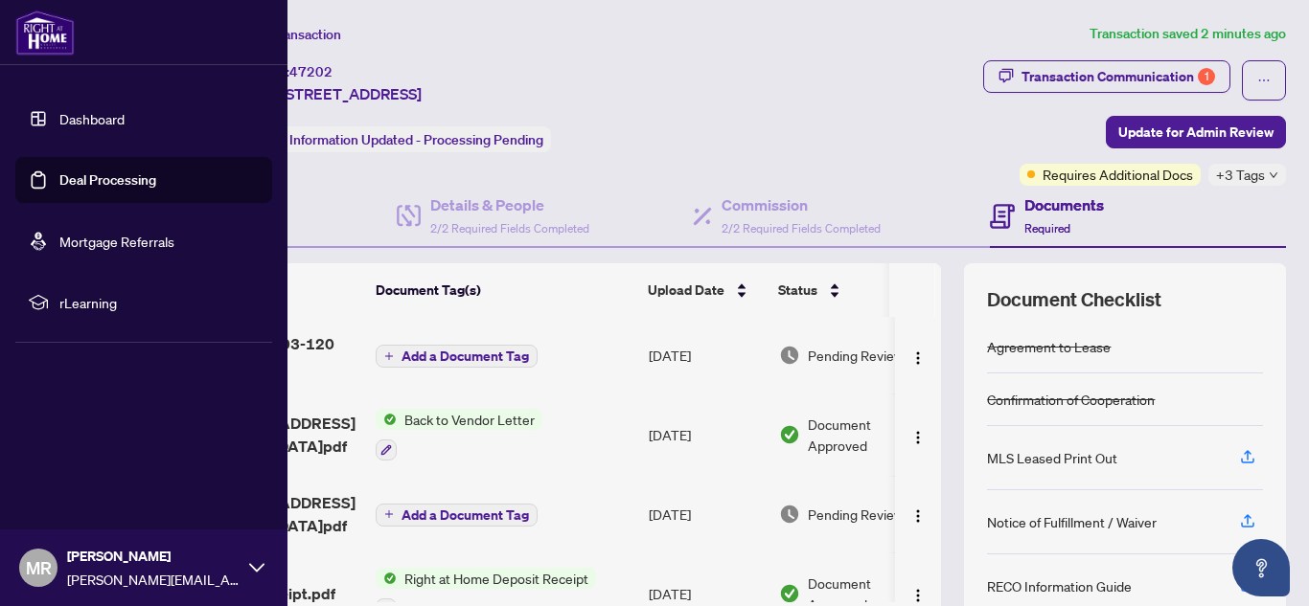
click at [47, 38] on img at bounding box center [44, 33] width 59 height 46
